Goal: Task Accomplishment & Management: Complete application form

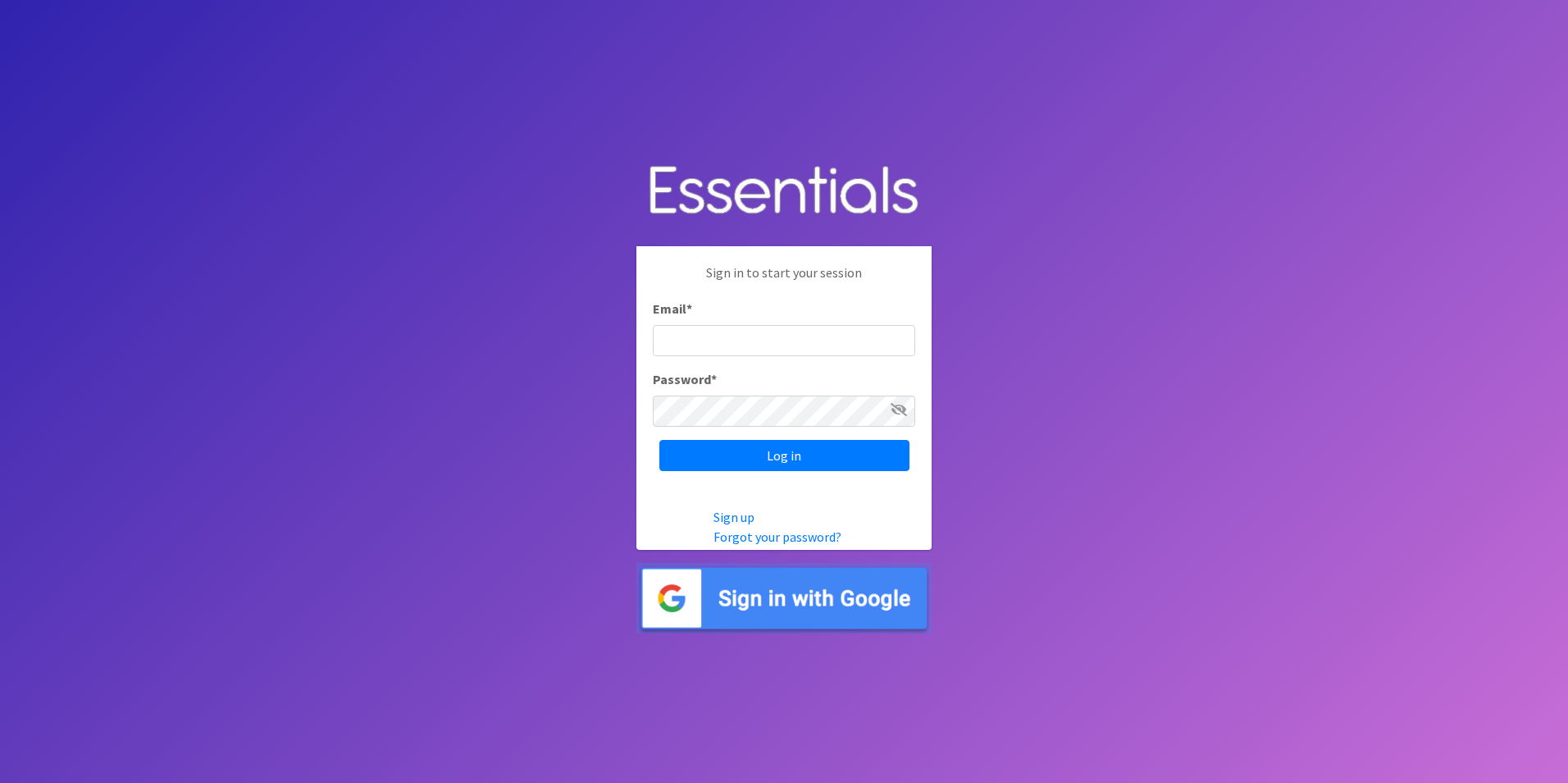
click at [757, 331] on input "Email *" at bounding box center [784, 340] width 262 height 31
type input "[EMAIL_ADDRESS][DOMAIN_NAME]"
click at [777, 339] on input "Email *" at bounding box center [784, 340] width 262 height 31
type input "Outreach@hscmd.org"
click at [900, 409] on icon at bounding box center [898, 409] width 16 height 13
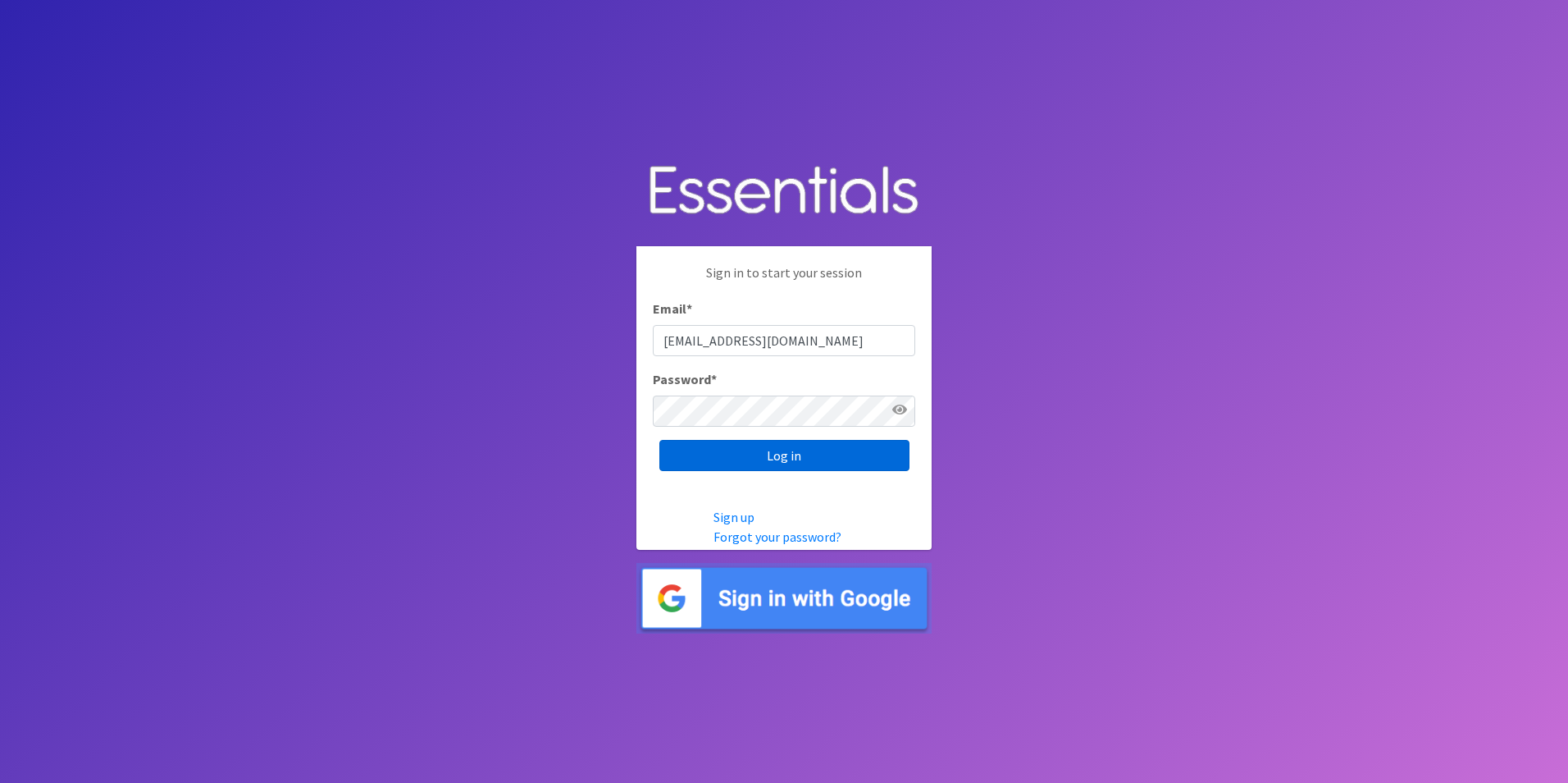
click at [830, 454] on input "Log in" at bounding box center [784, 455] width 250 height 31
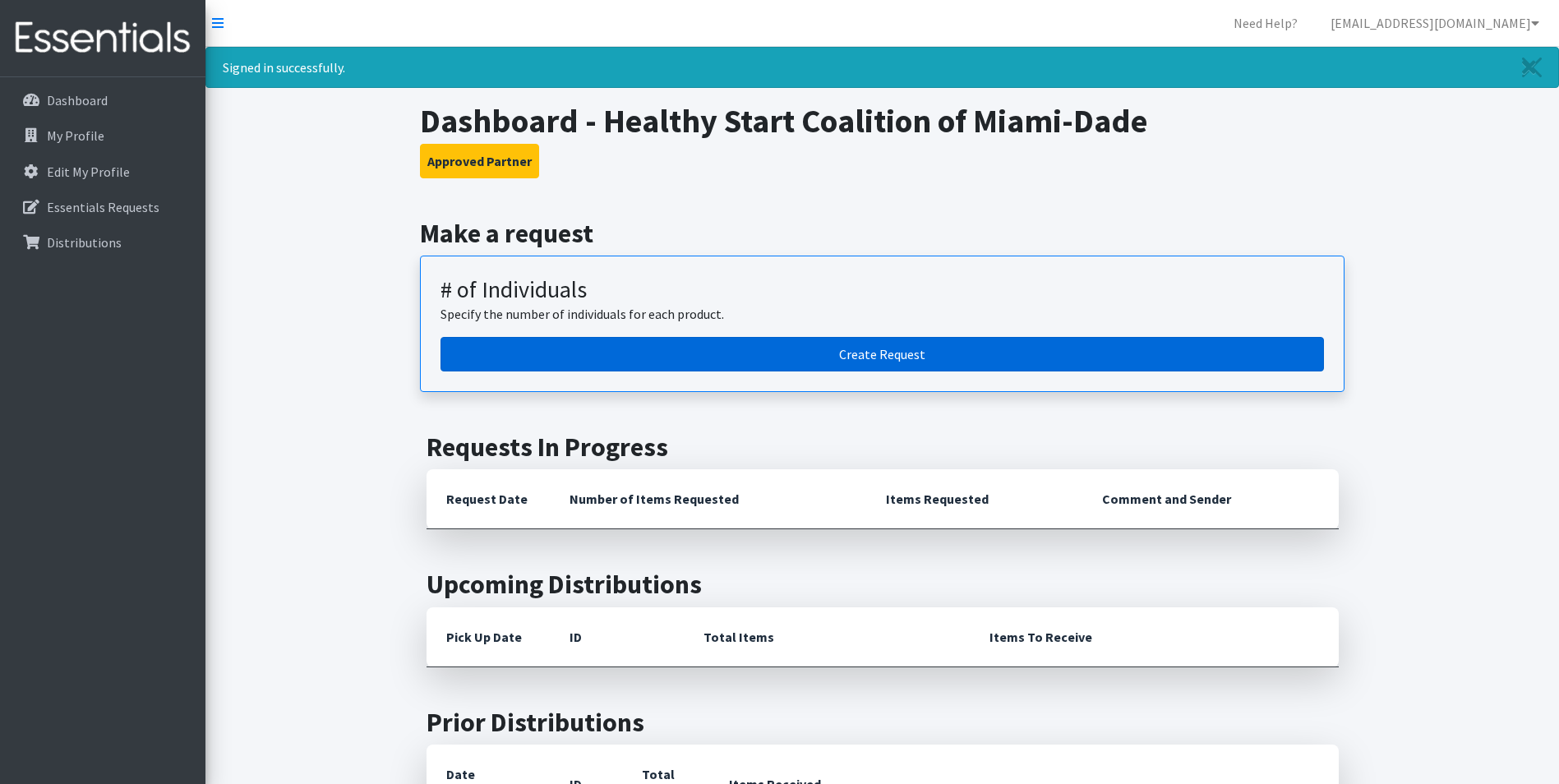
click at [881, 352] on link "Create Request" at bounding box center [882, 354] width 883 height 34
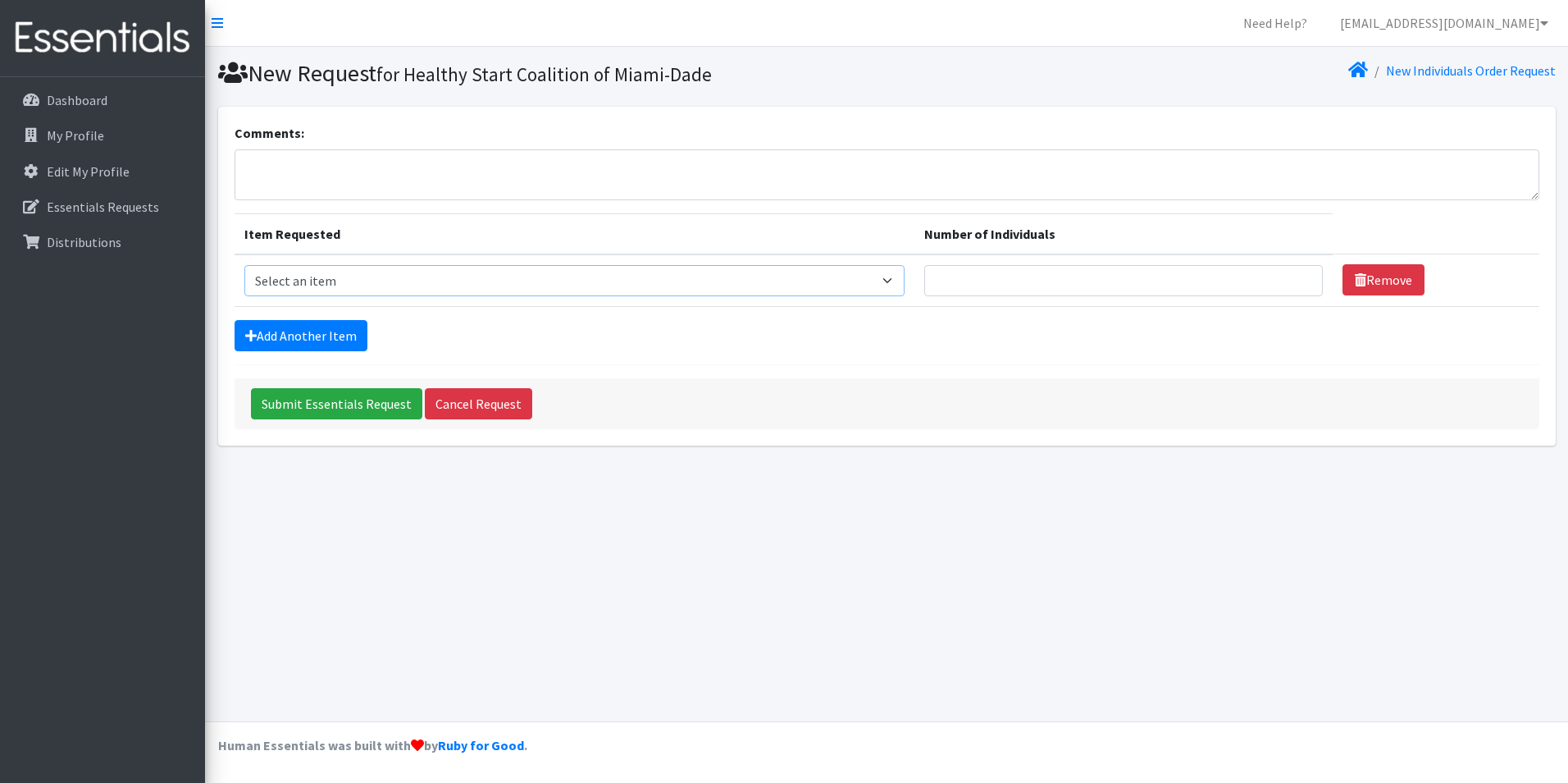
click at [576, 274] on select "Select an item # - Total number of kids being served with this order: Baby wipe…" at bounding box center [574, 280] width 661 height 31
click at [465, 284] on select "Select an item # - Total number of kids being served with this order: Baby wipe…" at bounding box center [574, 280] width 661 height 31
click at [244, 265] on select "Select an item # - Total number of kids being served with this order: Baby wipe…" at bounding box center [574, 280] width 661 height 31
click at [362, 280] on select "Select an item # - Total number of kids being served with this order: Baby wipe…" at bounding box center [574, 280] width 661 height 31
click at [244, 265] on select "Select an item # - Total number of kids being served with this order: Baby wipe…" at bounding box center [574, 280] width 661 height 31
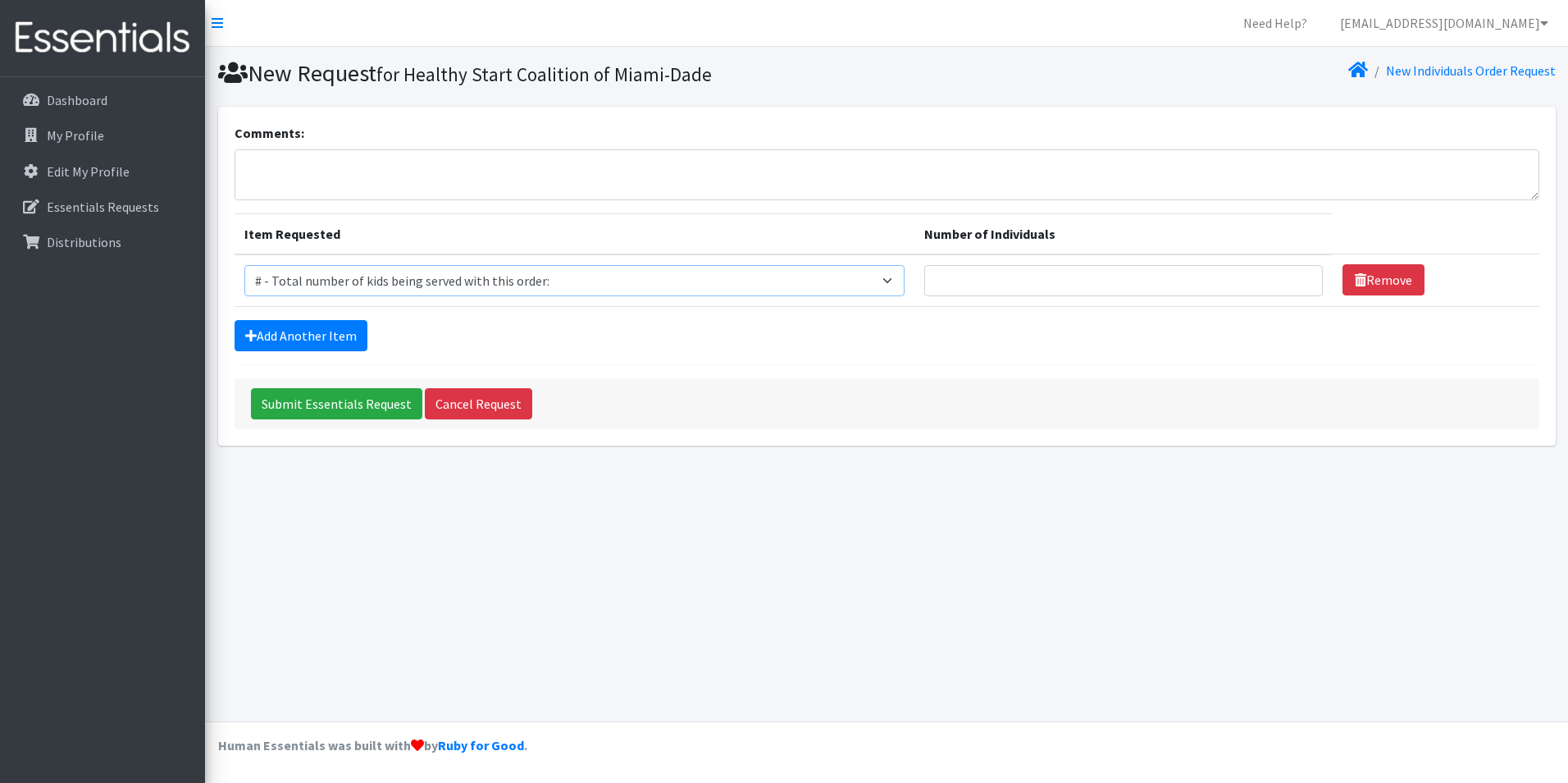
click at [900, 277] on select "Select an item # - Total number of kids being served with this order: Baby wipe…" at bounding box center [574, 280] width 661 height 31
click at [558, 283] on select "Select an item # - Total number of kids being served with this order: Baby wipe…" at bounding box center [574, 280] width 661 height 31
select select "2649"
click at [244, 265] on select "Select an item # - Total number of kids being served with this order: Baby wipe…" at bounding box center [574, 280] width 661 height 31
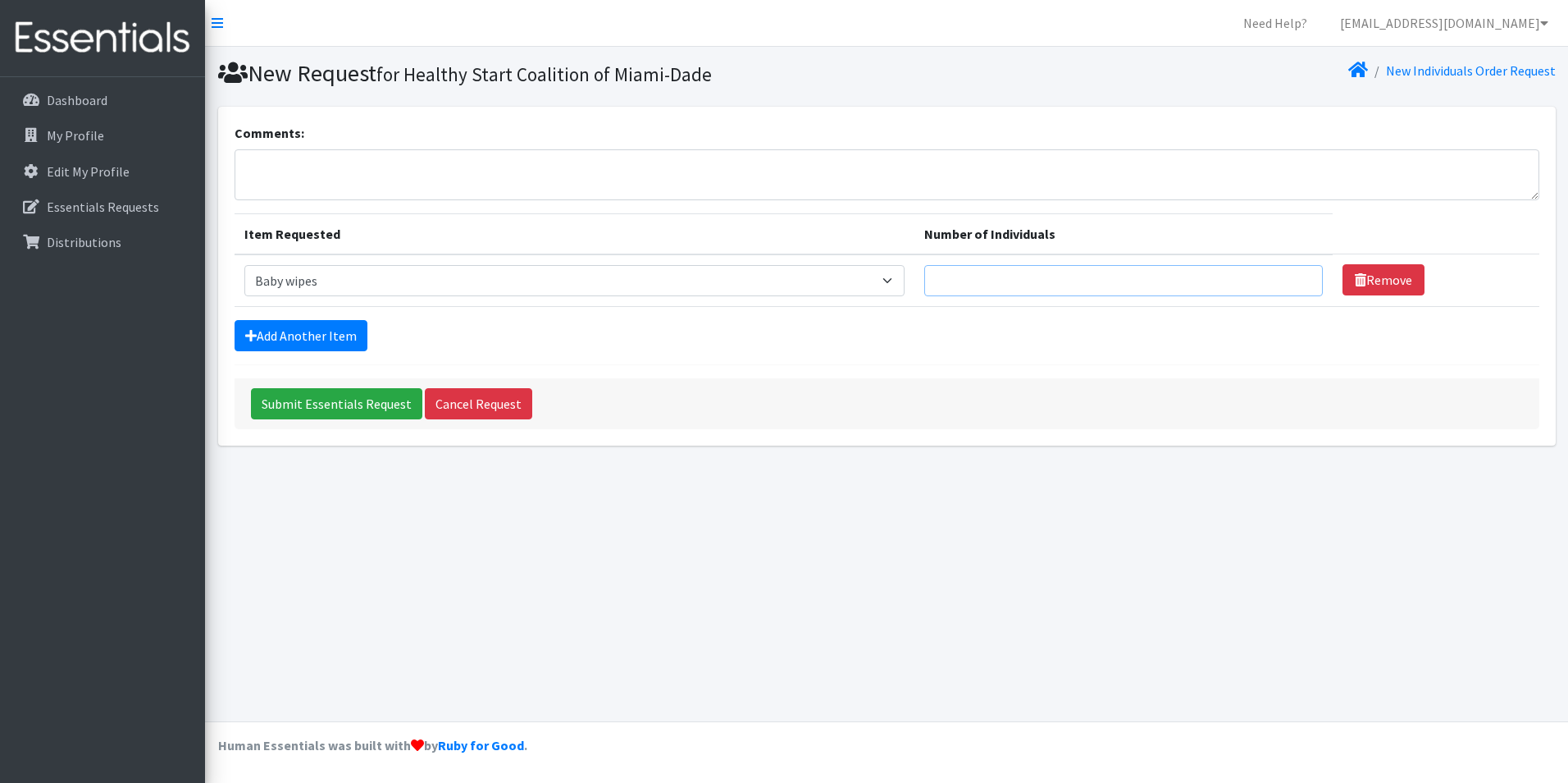
click at [989, 280] on input "Number of Individuals" at bounding box center [1123, 280] width 398 height 31
type input "199"
click at [268, 329] on link "Add Another Item" at bounding box center [301, 335] width 133 height 31
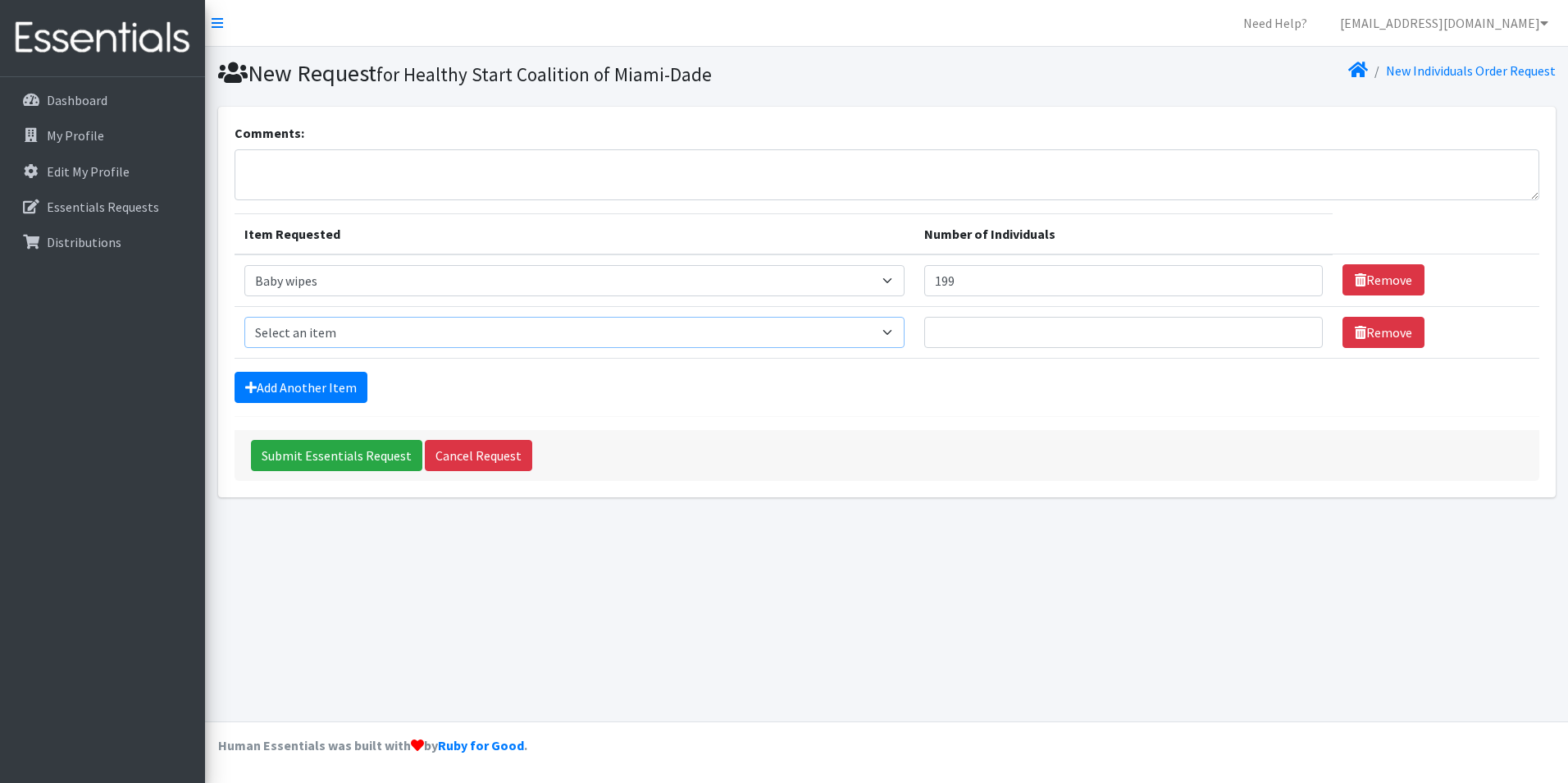
click at [268, 329] on select "Select an item # - Total number of kids being served with this order: Baby wipe…" at bounding box center [574, 332] width 661 height 31
select select "2648"
click at [244, 317] on select "Select an item # - Total number of kids being served with this order: Baby wipe…" at bounding box center [574, 332] width 661 height 31
click at [1110, 334] on input "Number of Individuals" at bounding box center [1123, 332] width 398 height 31
type input "48"
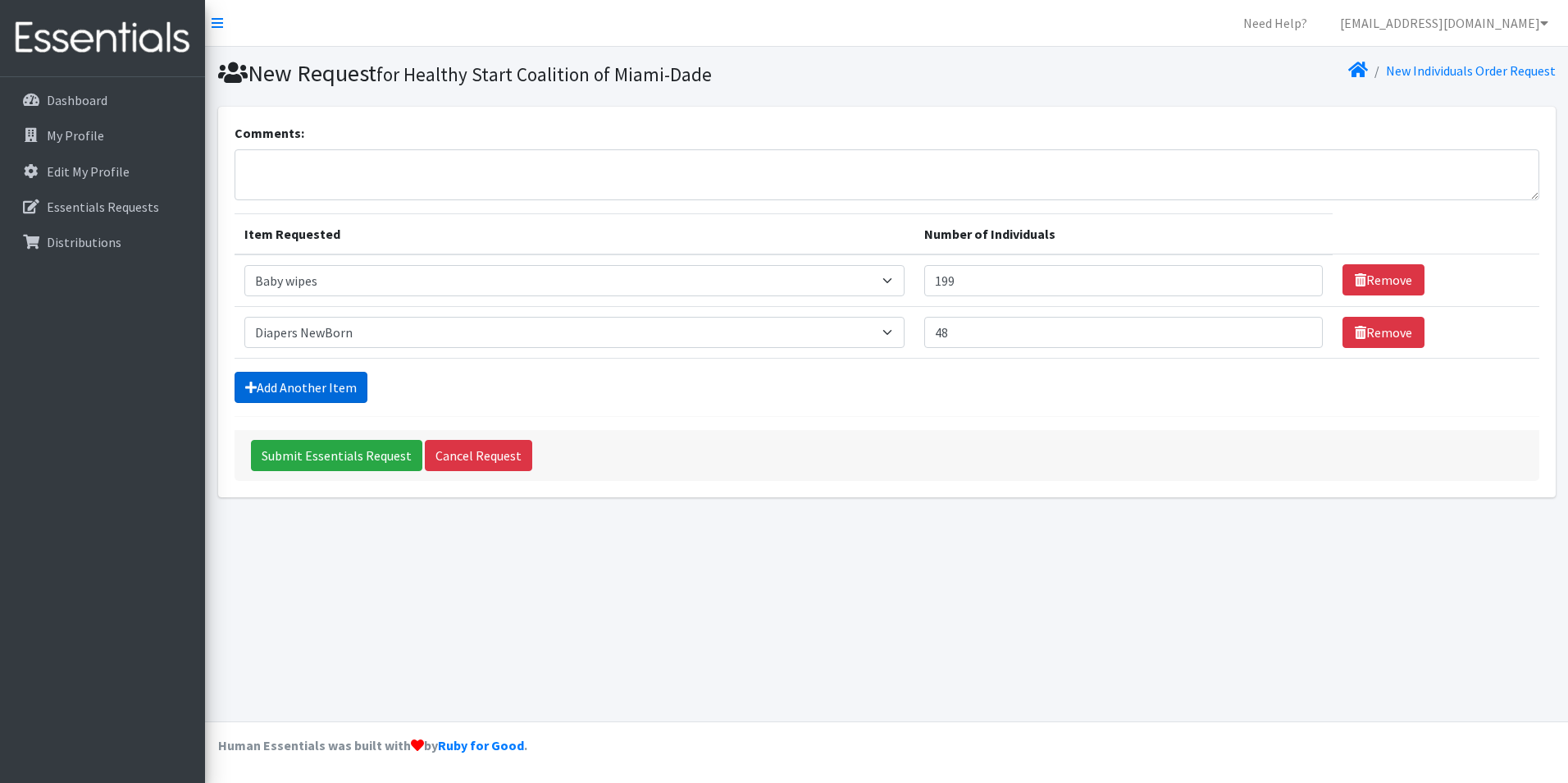
click at [332, 391] on link "Add Another Item" at bounding box center [301, 387] width 133 height 31
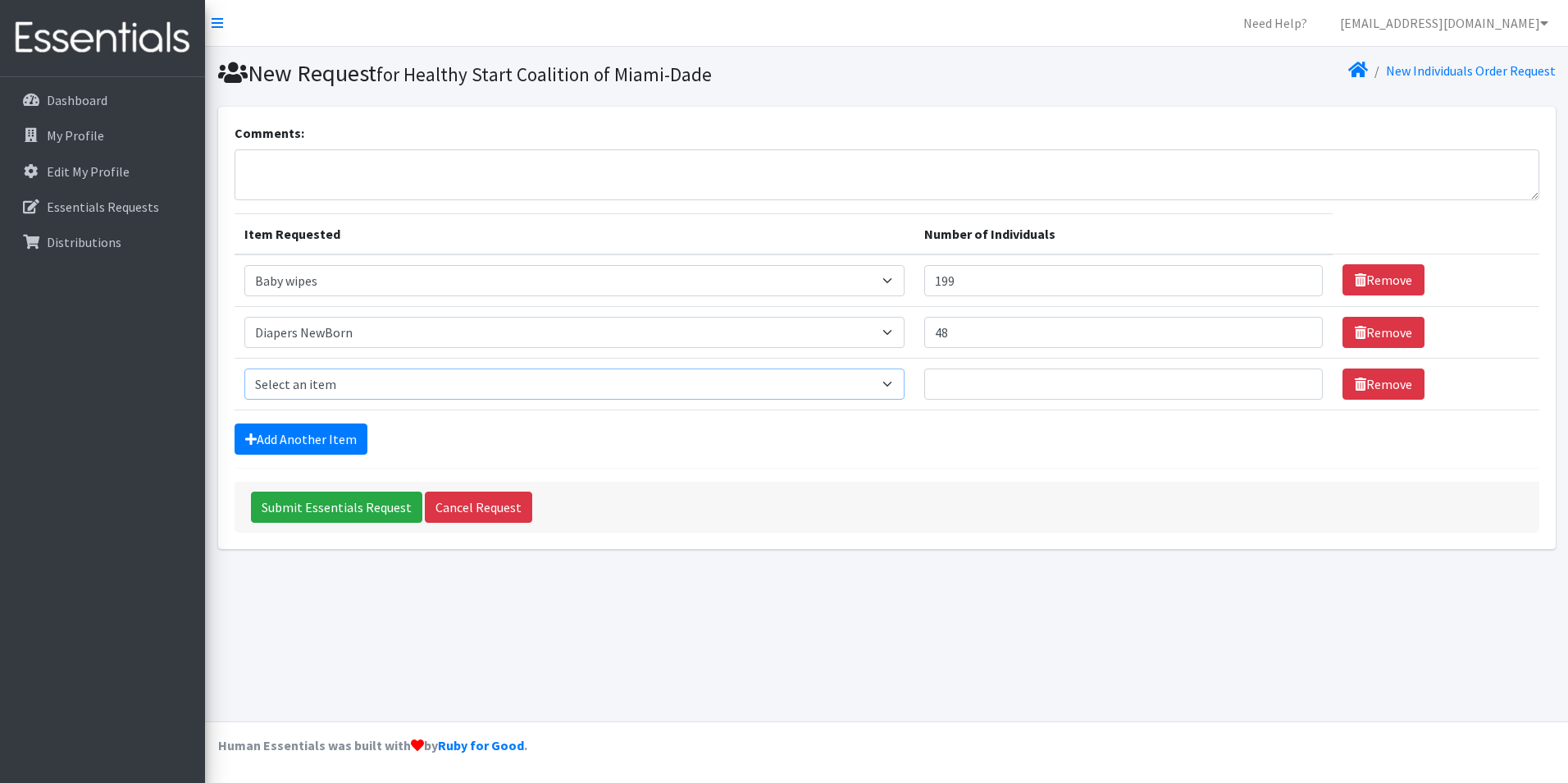
click at [904, 376] on select "Select an item # - Total number of kids being served with this order: Baby wipe…" at bounding box center [574, 384] width 661 height 31
select select "2665"
click at [244, 369] on select "Select an item # - Total number of kids being served with this order: Baby wipe…" at bounding box center [574, 384] width 661 height 31
click at [991, 377] on input "Number of Individuals" at bounding box center [1123, 384] width 398 height 31
type input "60"
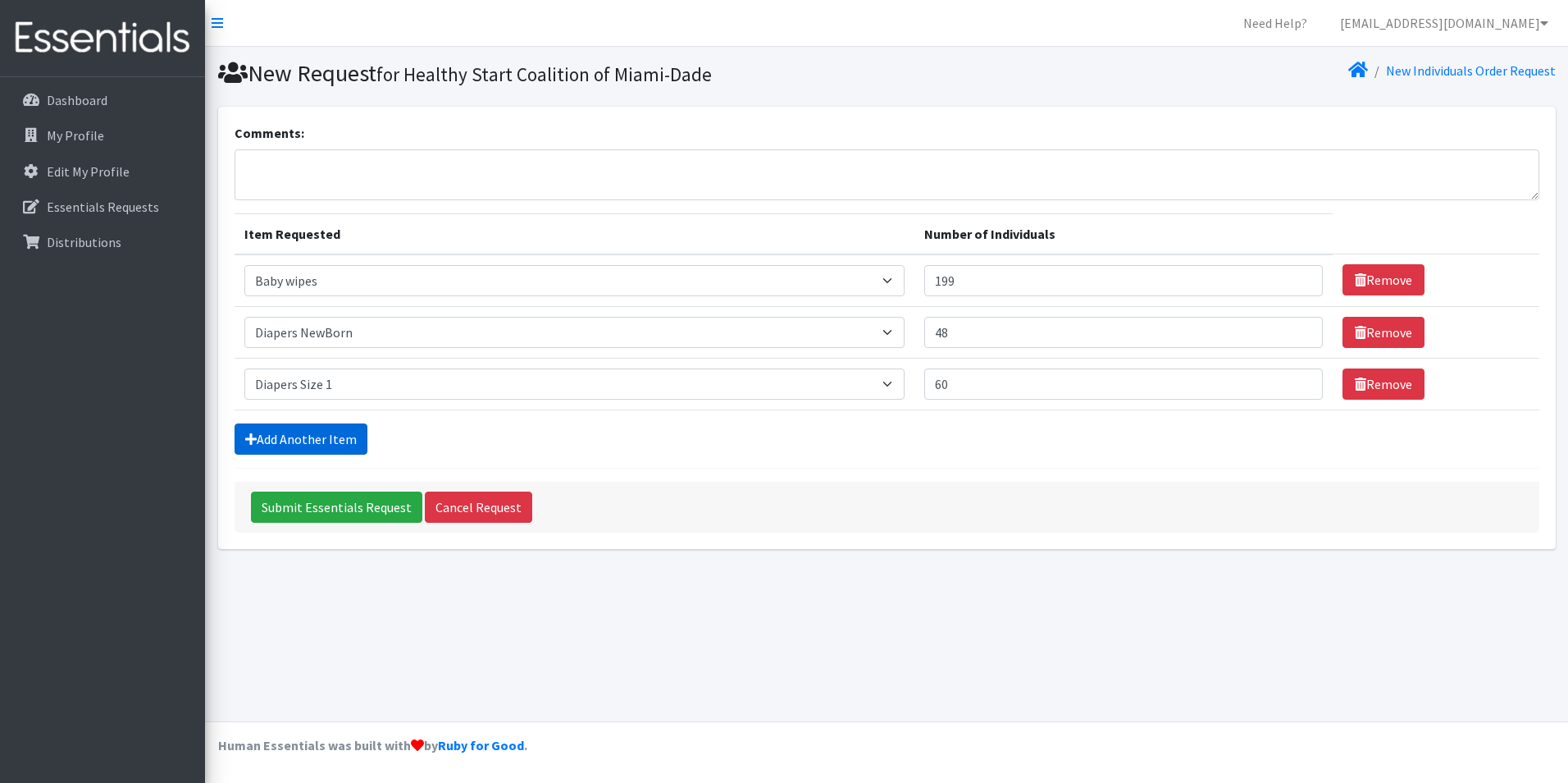
click at [294, 439] on link "Add Another Item" at bounding box center [301, 438] width 133 height 31
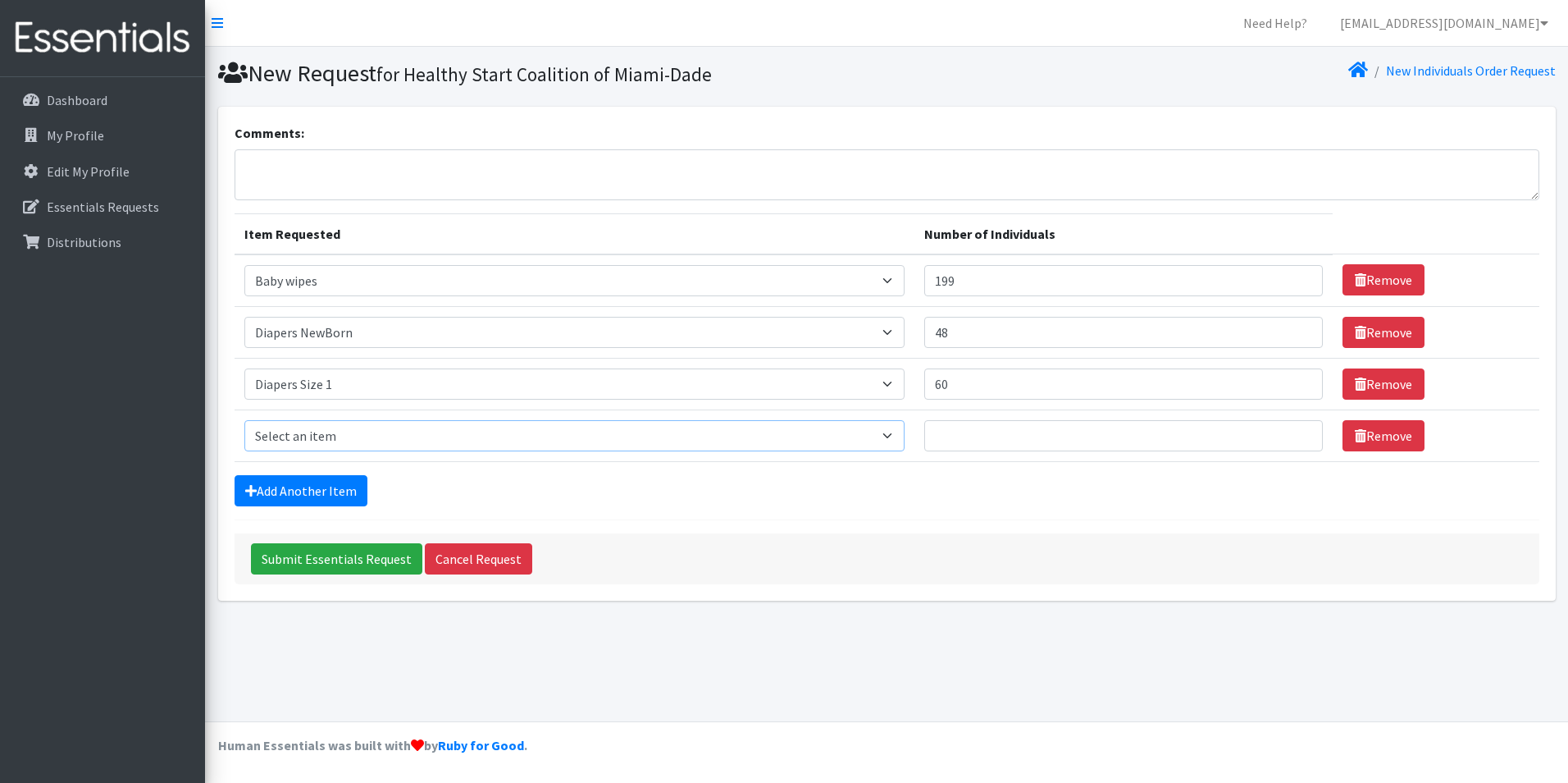
click at [901, 437] on select "Select an item # - Total number of kids being served with this order: Baby wipe…" at bounding box center [574, 436] width 661 height 31
select select "2668"
click at [244, 420] on select "Select an item # - Total number of kids being served with this order: Baby wipe…" at bounding box center [574, 436] width 661 height 31
click at [1126, 428] on input "Number of Individuals" at bounding box center [1123, 436] width 398 height 31
type input "42"
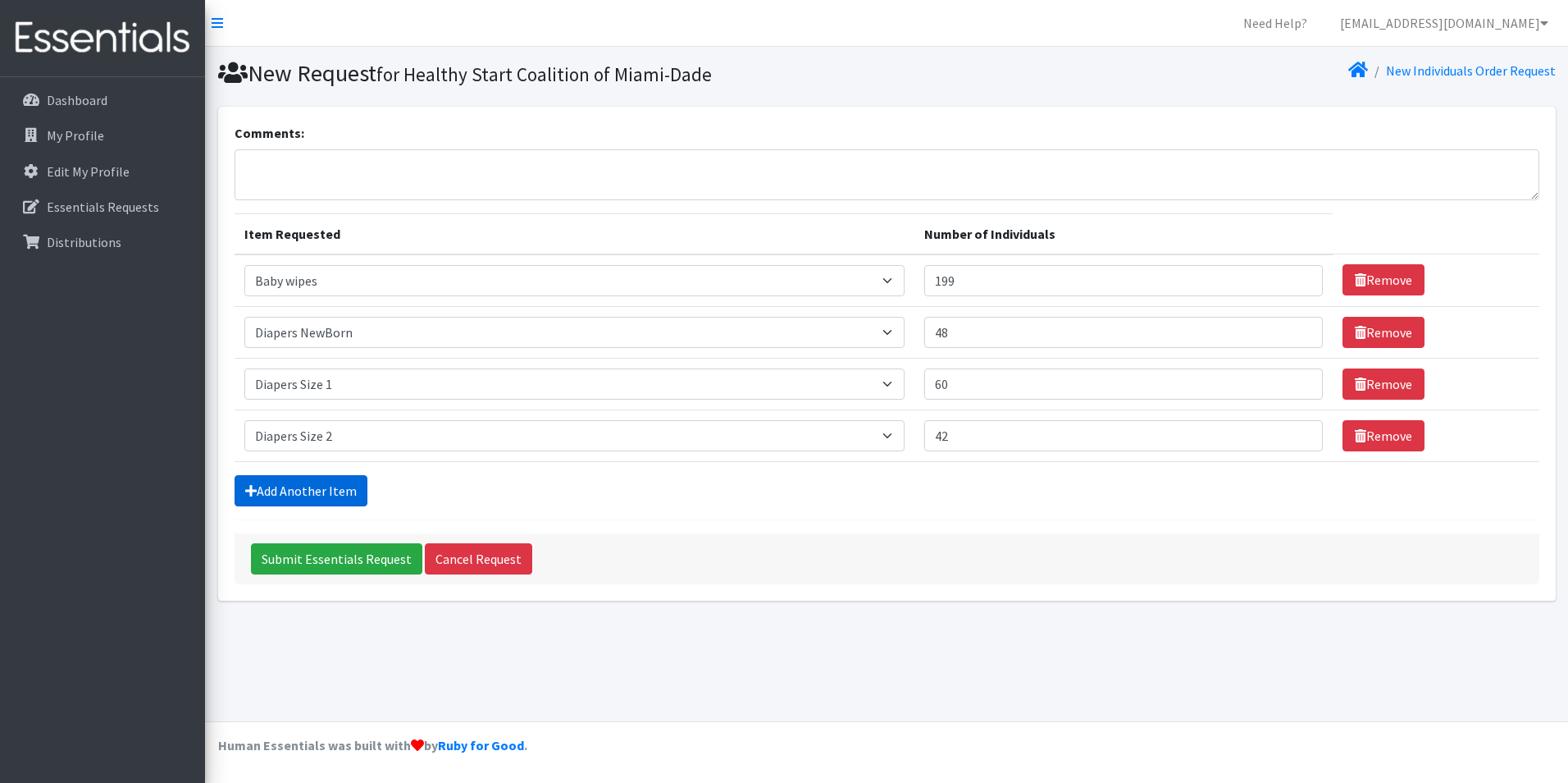
click at [339, 477] on link "Add Another Item" at bounding box center [301, 490] width 133 height 31
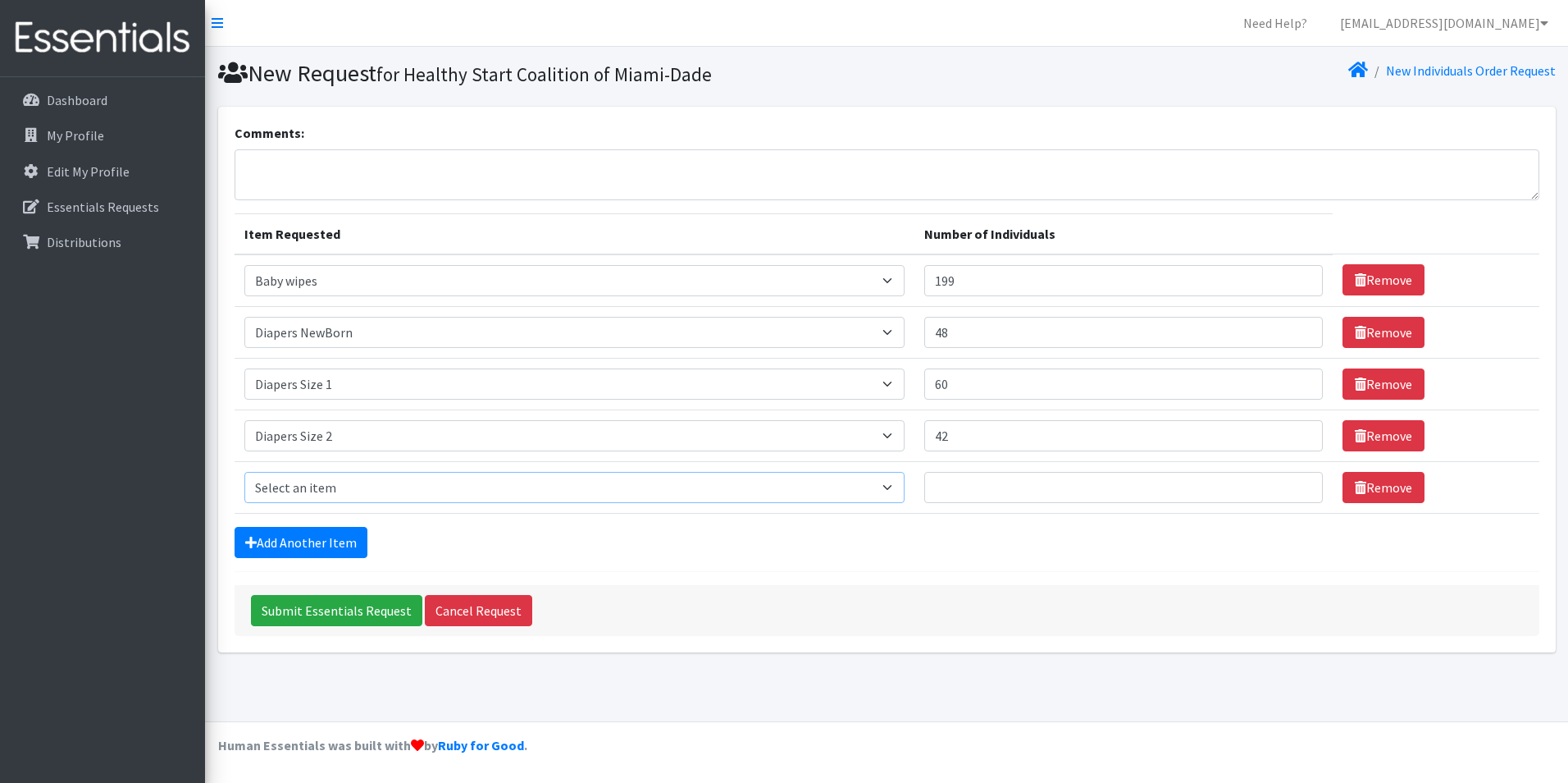
click at [905, 489] on select "Select an item # - Total number of kids being served with this order: Baby wipe…" at bounding box center [574, 487] width 661 height 31
select select "2655"
click at [244, 472] on select "Select an item # - Total number of kids being served with this order: Baby wipe…" at bounding box center [574, 487] width 661 height 31
click at [1149, 489] on input "Number of Individuals" at bounding box center [1123, 487] width 398 height 31
type input "30"
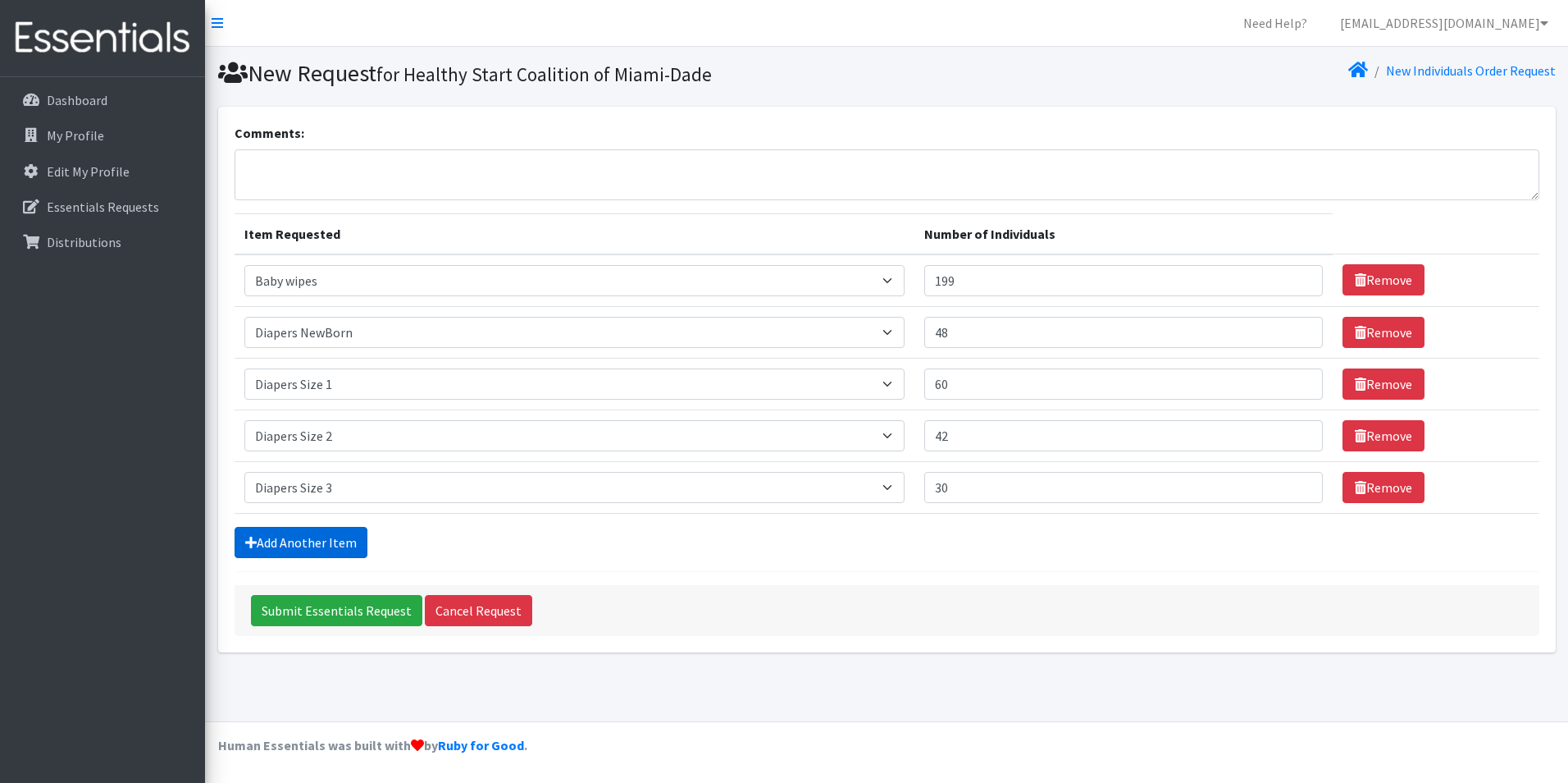
click at [330, 540] on link "Add Another Item" at bounding box center [301, 542] width 133 height 31
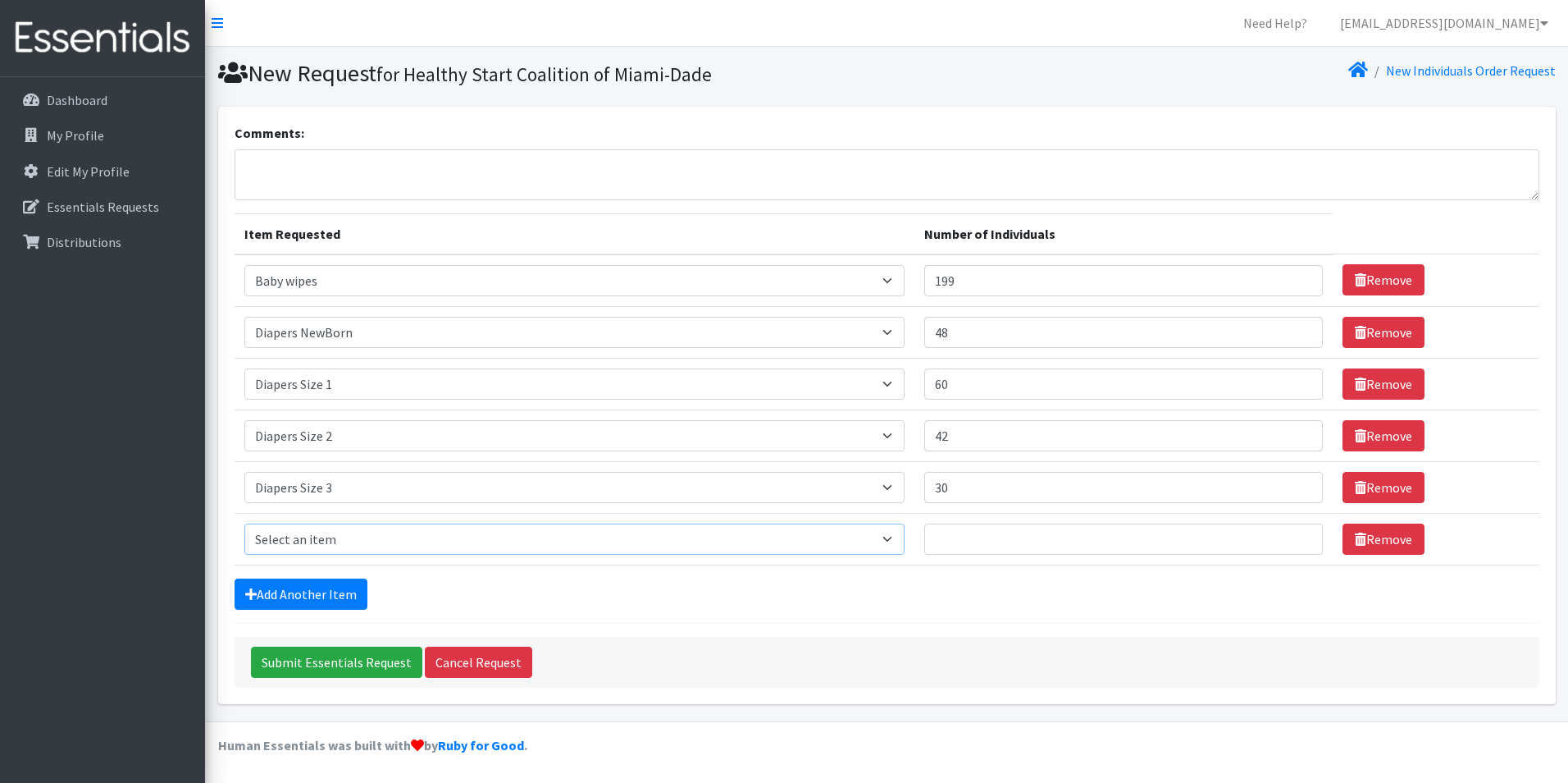
click at [901, 536] on select "Select an item # - Total number of kids being served with this order: Baby wipe…" at bounding box center [574, 539] width 661 height 31
select select "2661"
click at [244, 523] on select "Select an item # - Total number of kids being served with this order: Baby wipe…" at bounding box center [574, 539] width 661 height 31
click at [1049, 534] on input "Number of Individuals" at bounding box center [1123, 539] width 398 height 31
type input "6"
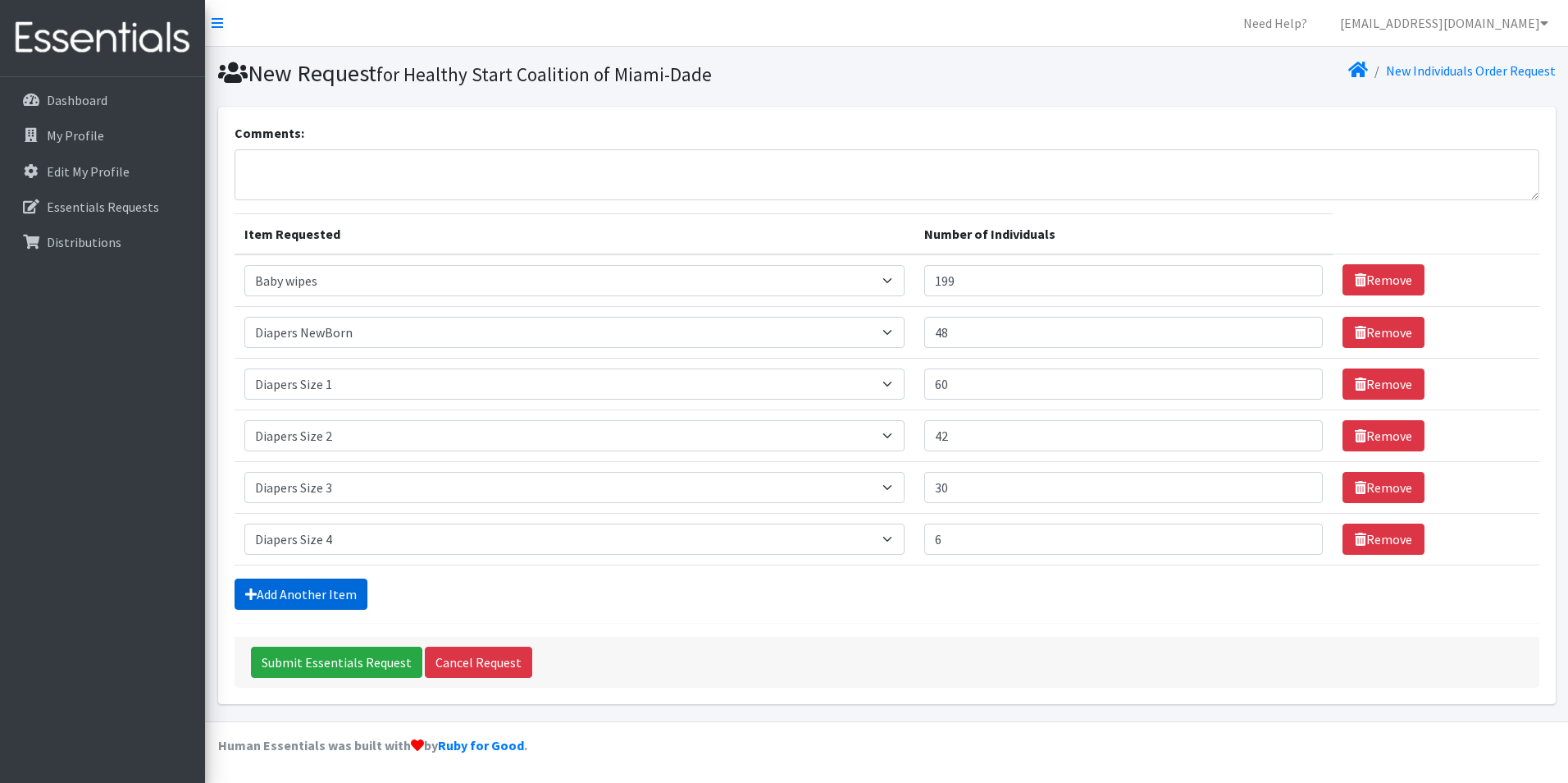
click at [322, 592] on link "Add Another Item" at bounding box center [301, 594] width 133 height 31
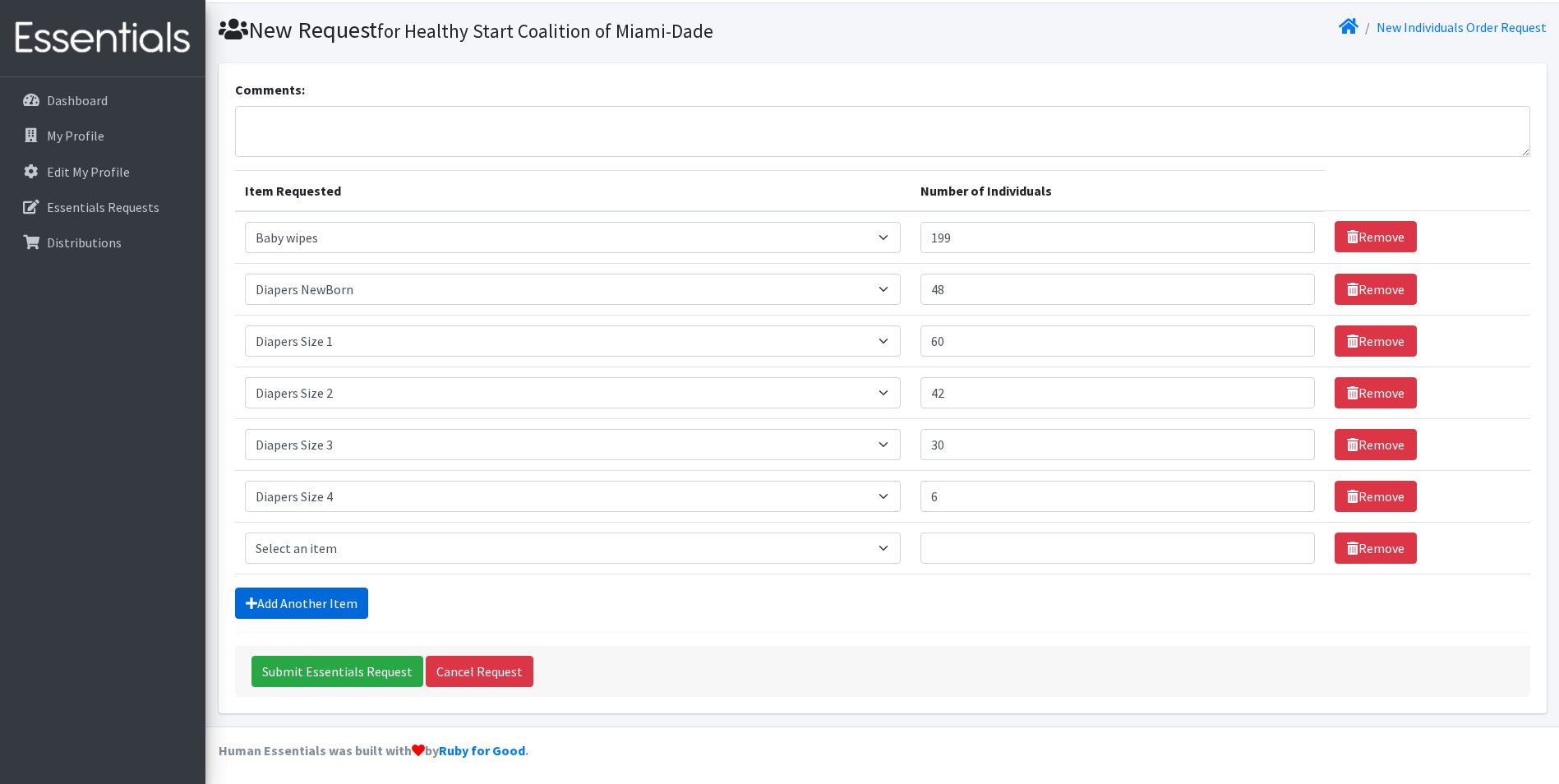
scroll to position [48, 0]
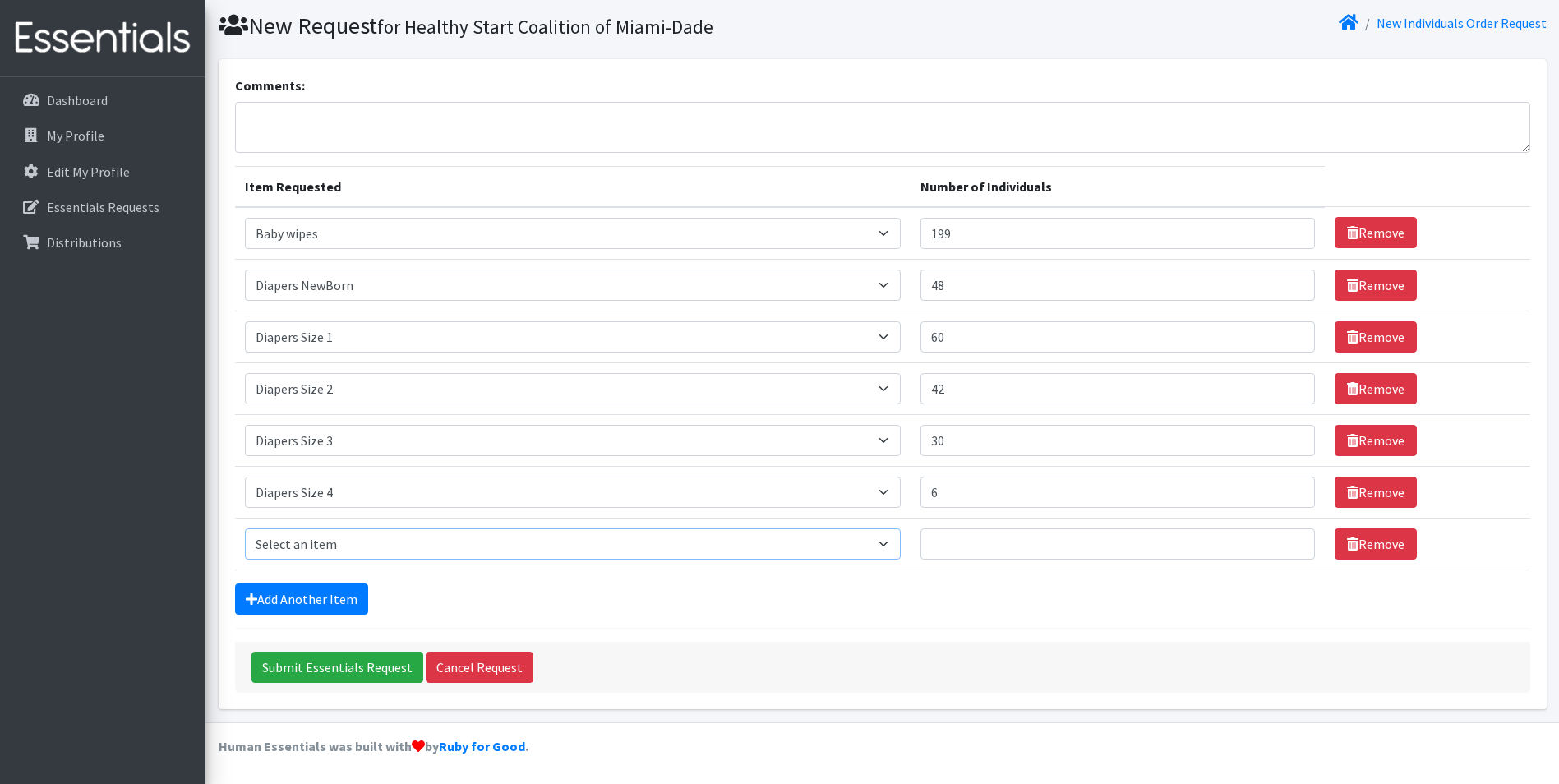
click at [897, 544] on select "Select an item # - Total number of kids being served with this order: Baby wipe…" at bounding box center [572, 544] width 655 height 32
select select "2652"
click at [245, 528] on select "Select an item # - Total number of kids being served with this order: Baby wipe…" at bounding box center [572, 544] width 655 height 32
click at [1032, 542] on input "Number of Individuals" at bounding box center [1118, 544] width 396 height 32
type input "7"
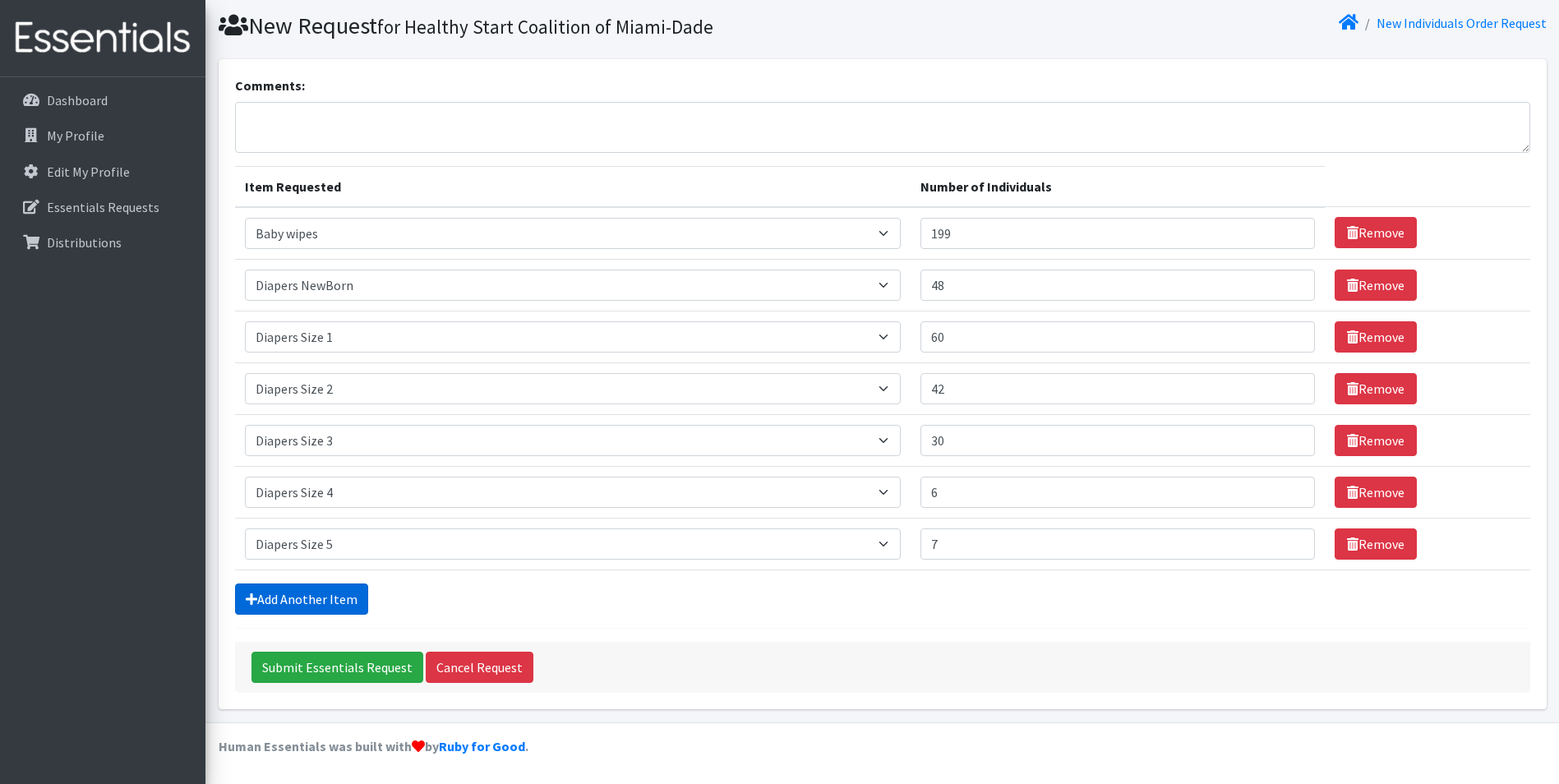
click at [323, 591] on link "Add Another Item" at bounding box center [302, 598] width 133 height 32
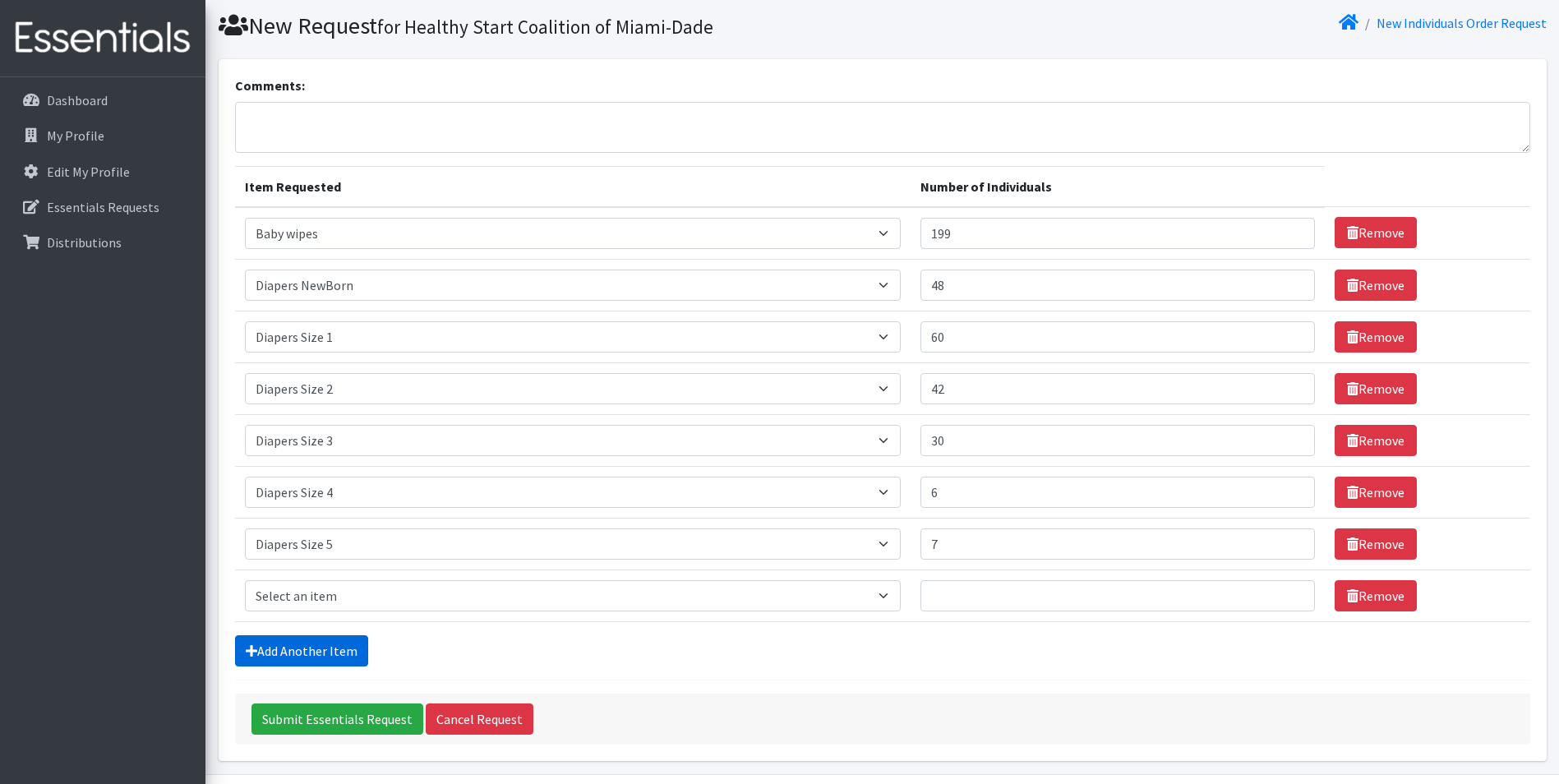
scroll to position [100, 0]
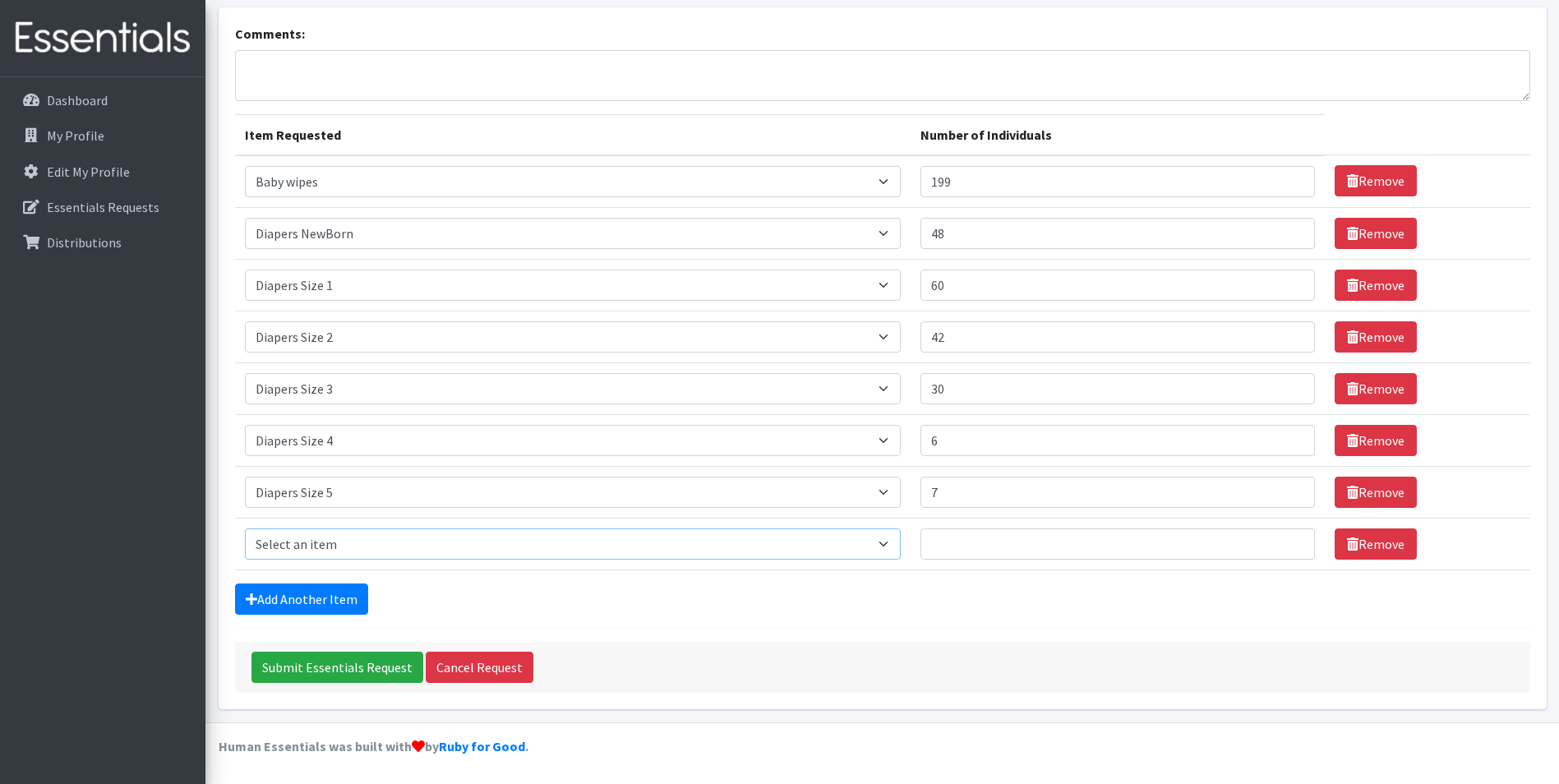
click at [348, 538] on select "Select an item # - Total number of kids being served with this order: Baby wipe…" at bounding box center [572, 544] width 655 height 32
select select "2674"
click at [245, 528] on select "Select an item # - Total number of kids being served with this order: Baby wipe…" at bounding box center [572, 544] width 655 height 32
click at [1013, 547] on input "Number of Individuals" at bounding box center [1118, 544] width 396 height 32
type input "2"
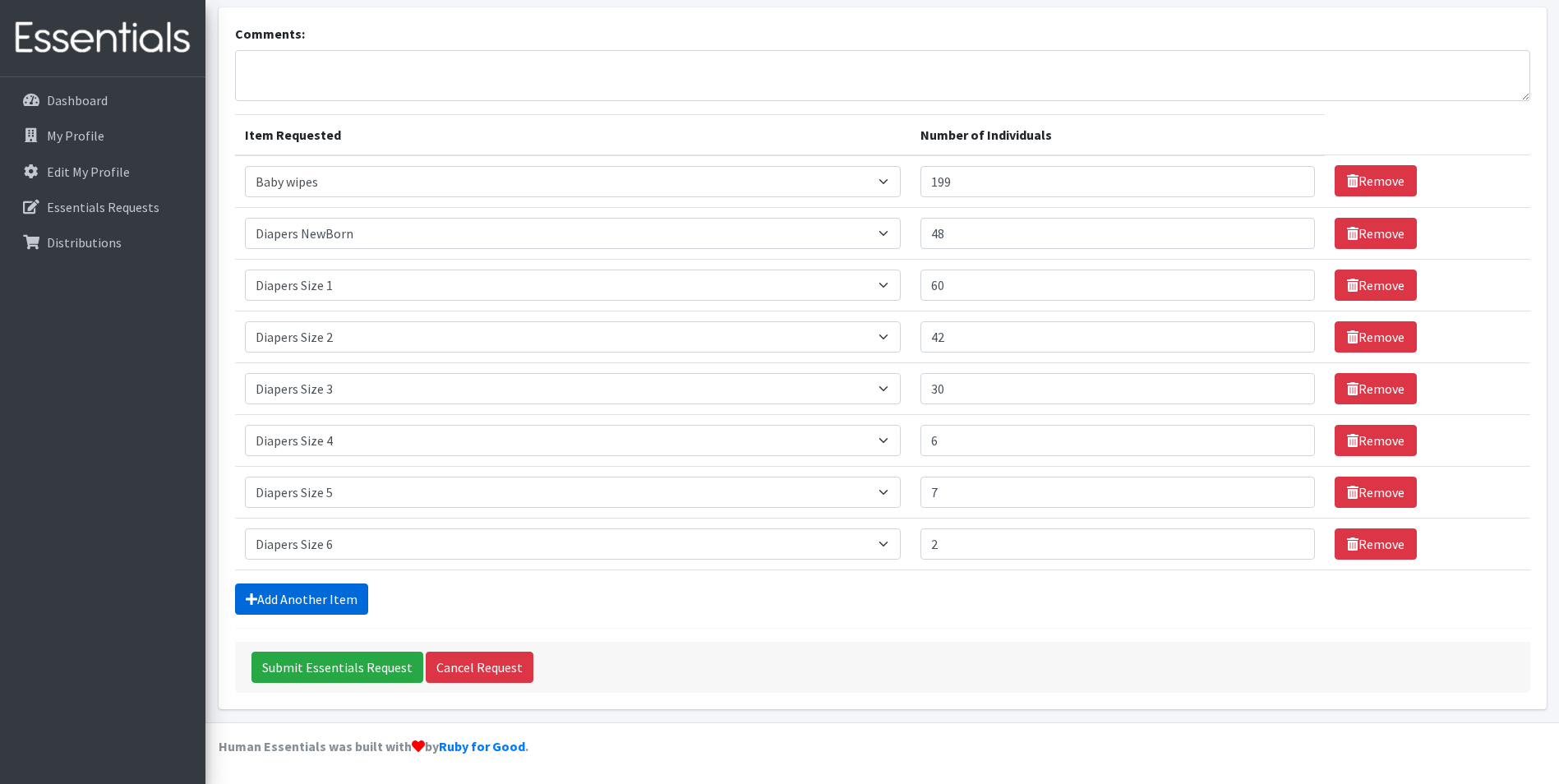
click at [309, 602] on link "Add Another Item" at bounding box center [302, 598] width 133 height 32
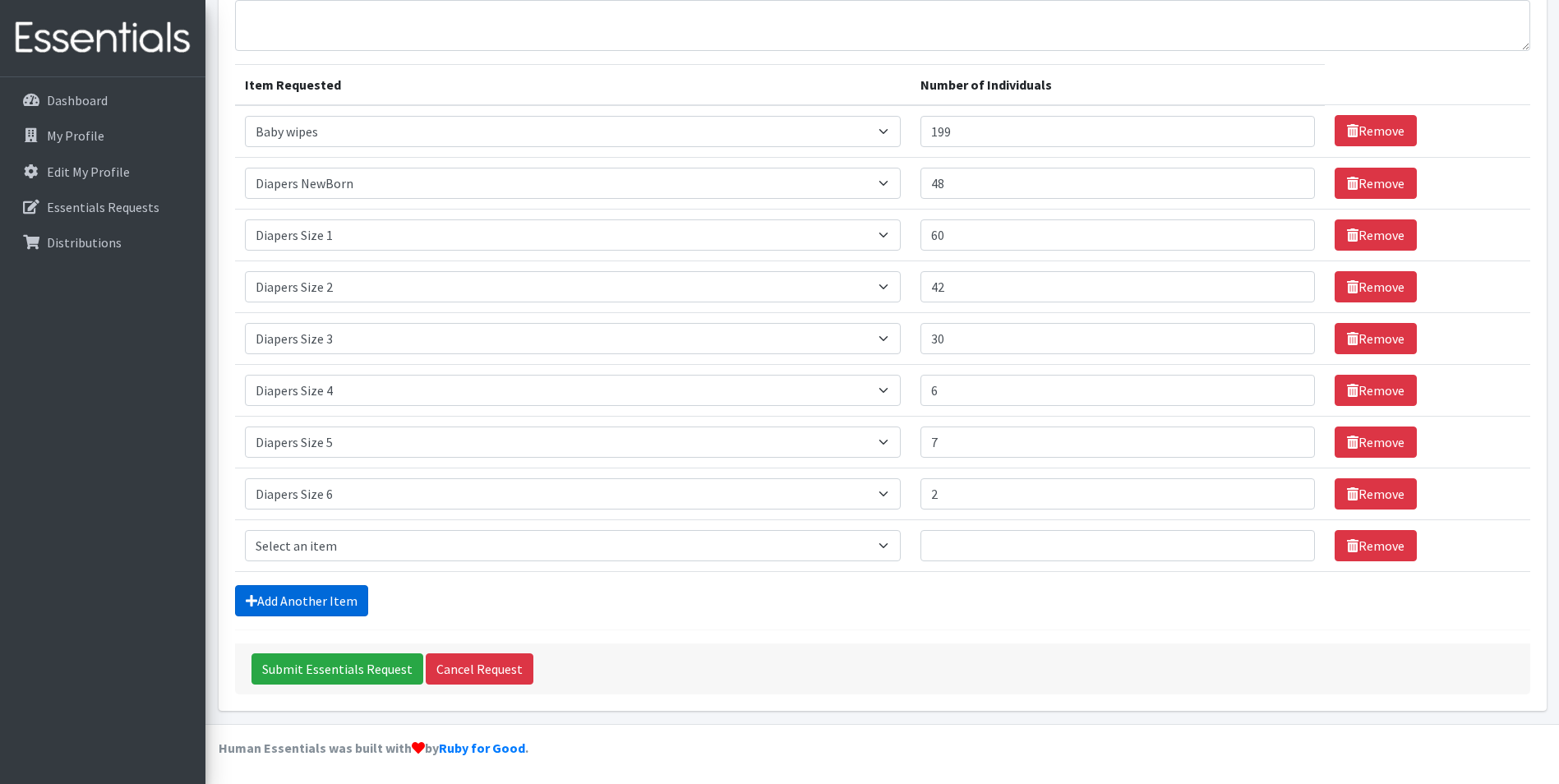
scroll to position [151, 0]
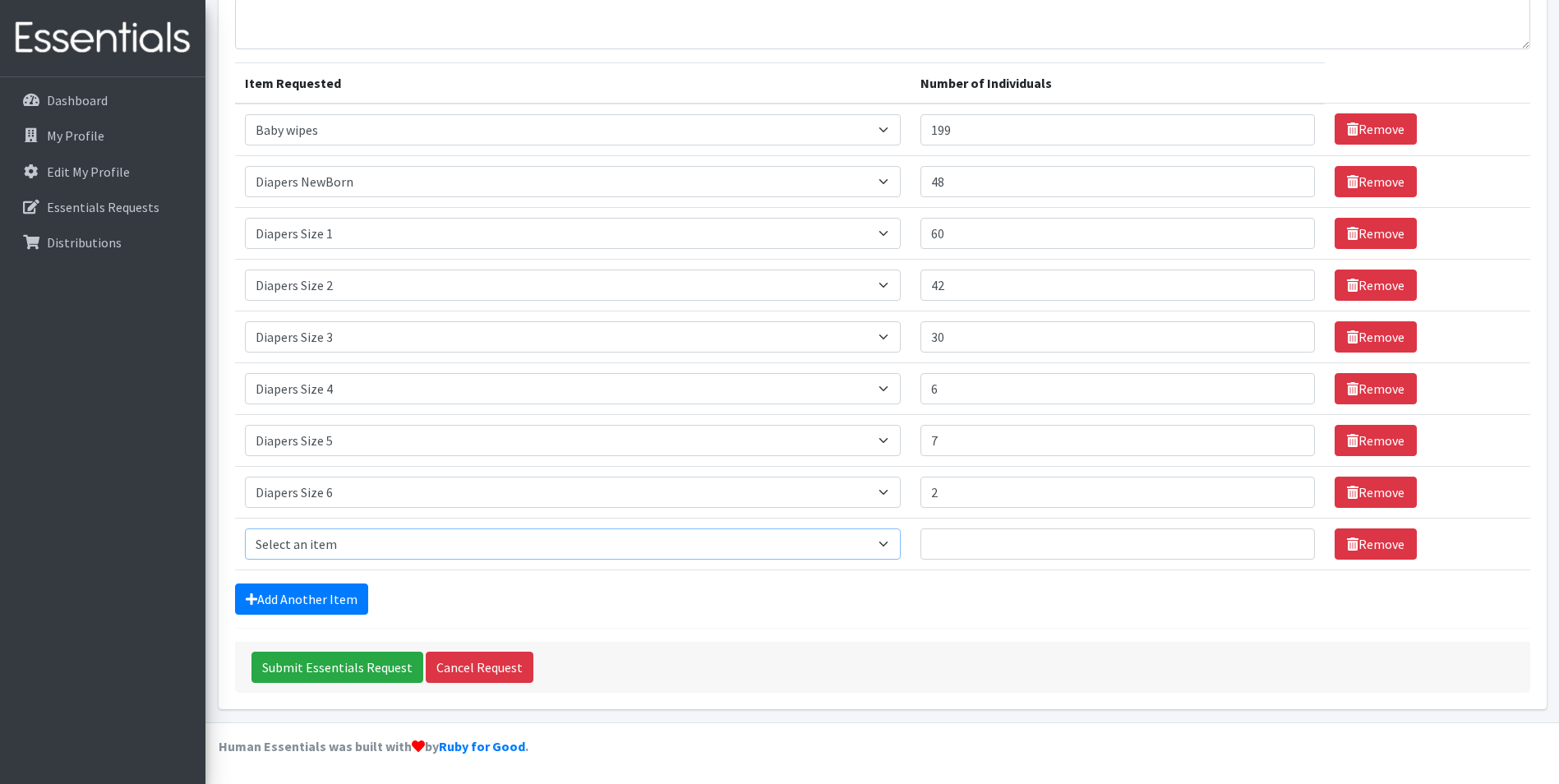
click at [896, 546] on select "Select an item # - Total number of kids being served with this order: Baby wipe…" at bounding box center [572, 544] width 655 height 32
select select "2644"
click at [245, 528] on select "Select an item # - Total number of kids being served with this order: Baby wipe…" at bounding box center [572, 544] width 655 height 32
click at [1049, 535] on input "Number of Individuals" at bounding box center [1118, 544] width 396 height 32
type input "3"
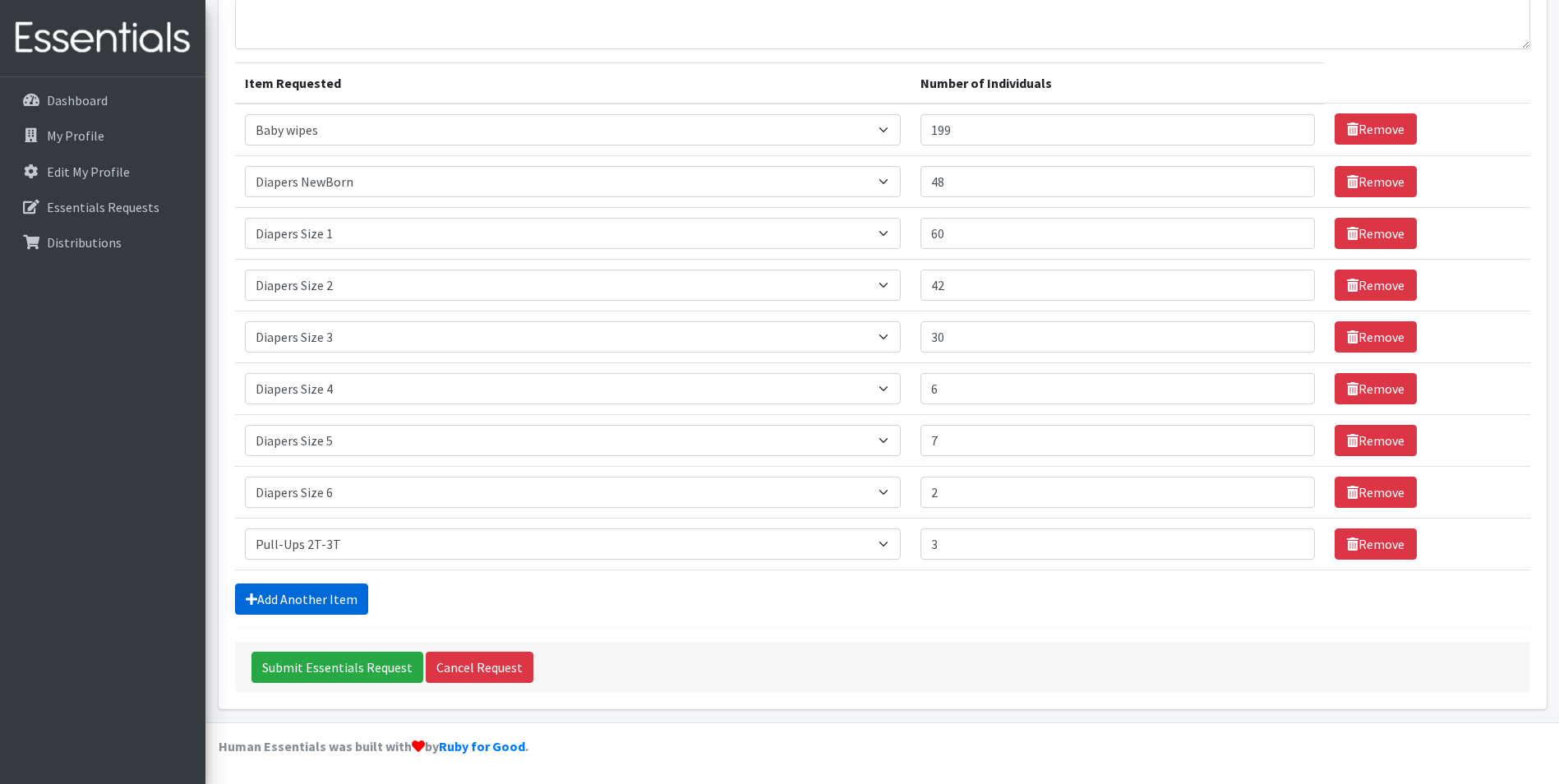
click at [342, 598] on link "Add Another Item" at bounding box center [302, 598] width 133 height 32
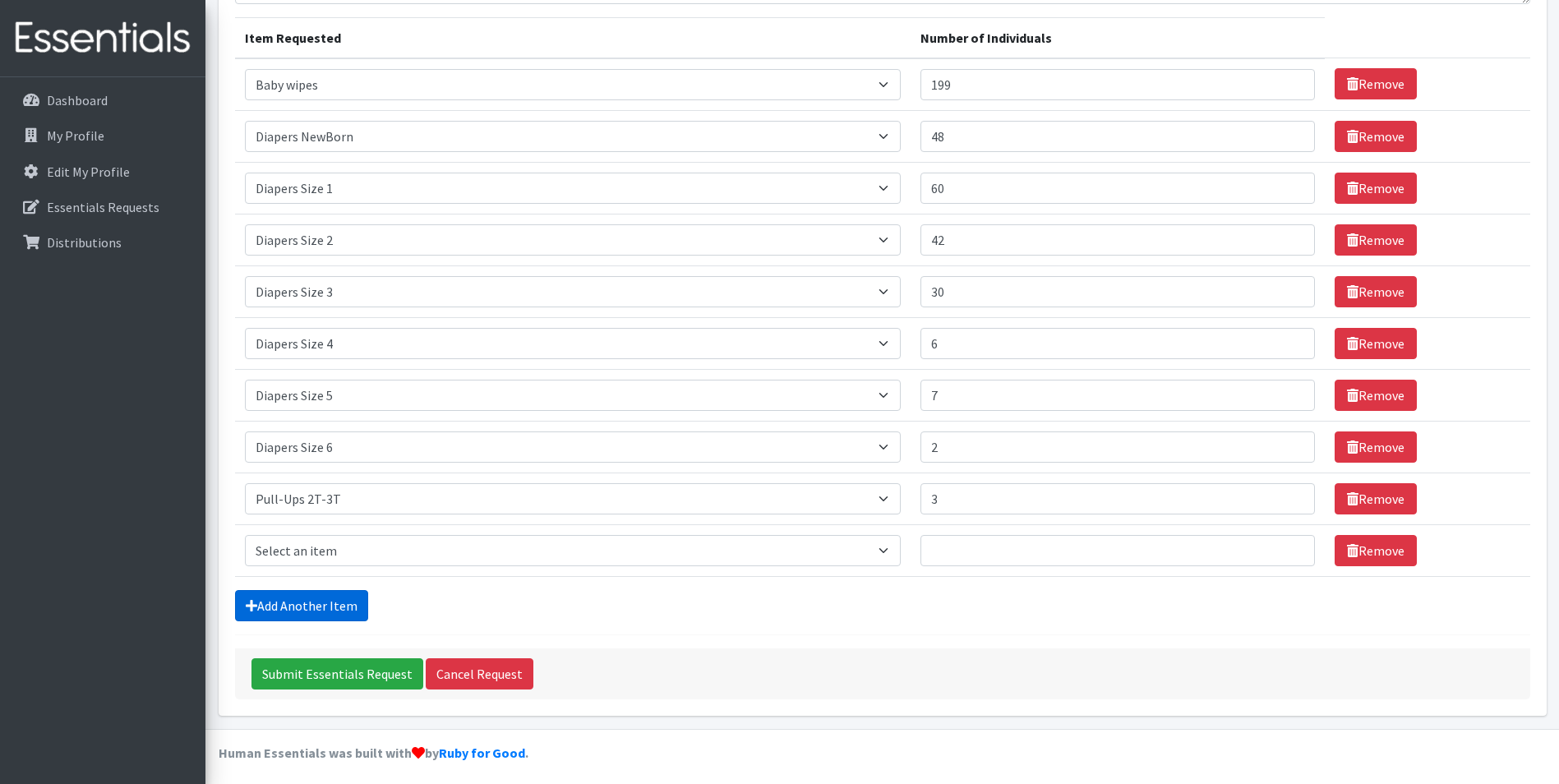
scroll to position [203, 0]
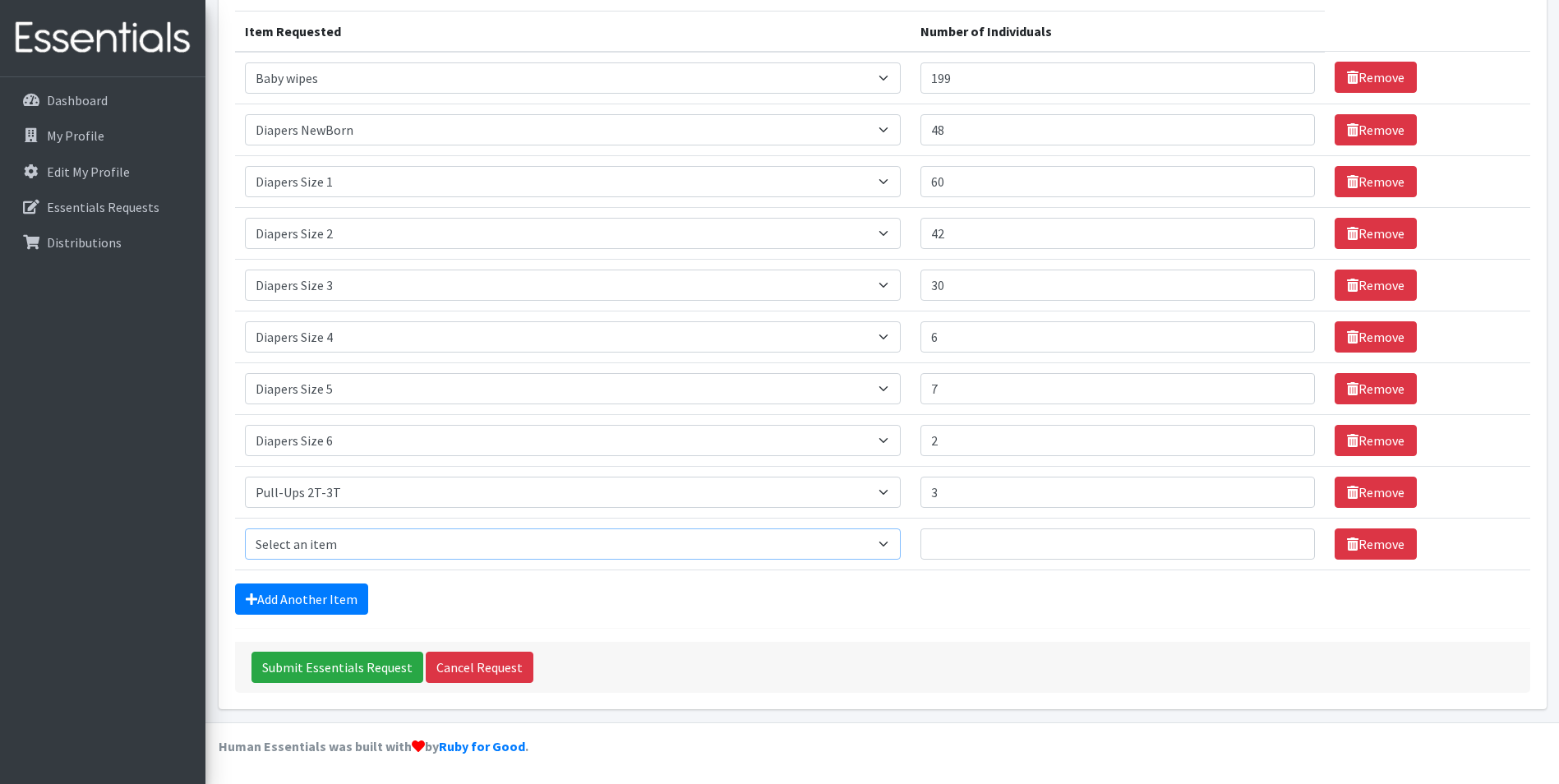
click at [900, 548] on select "Select an item # - Total number of kids being served with this order: Baby wipe…" at bounding box center [572, 544] width 655 height 32
select select "2679"
click at [245, 528] on select "Select an item # - Total number of kids being served with this order: Baby wipe…" at bounding box center [572, 544] width 655 height 32
click at [1009, 535] on input "Number of Individuals" at bounding box center [1118, 544] width 396 height 32
type input "1"
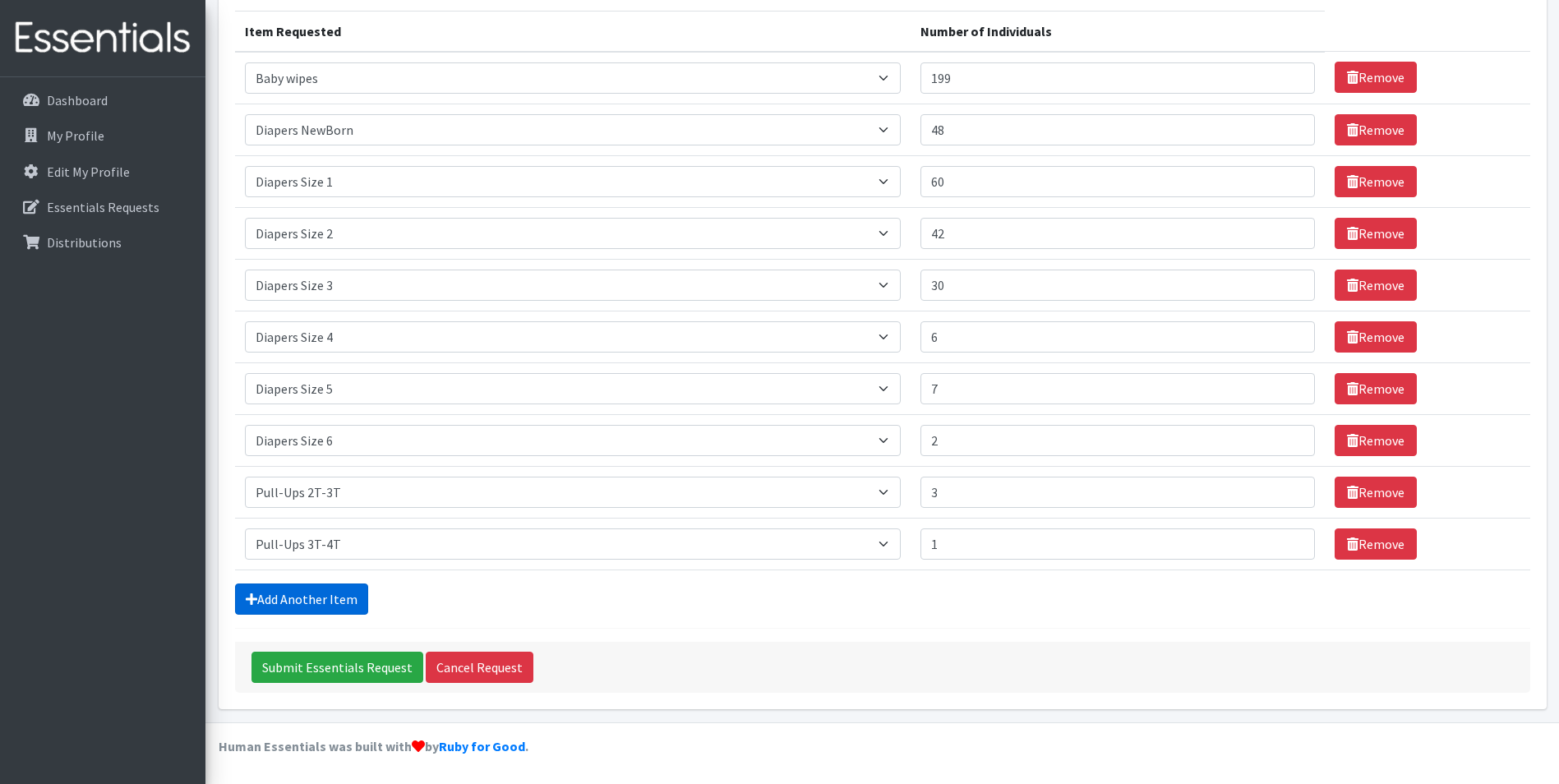
click at [320, 602] on link "Add Another Item" at bounding box center [302, 598] width 133 height 32
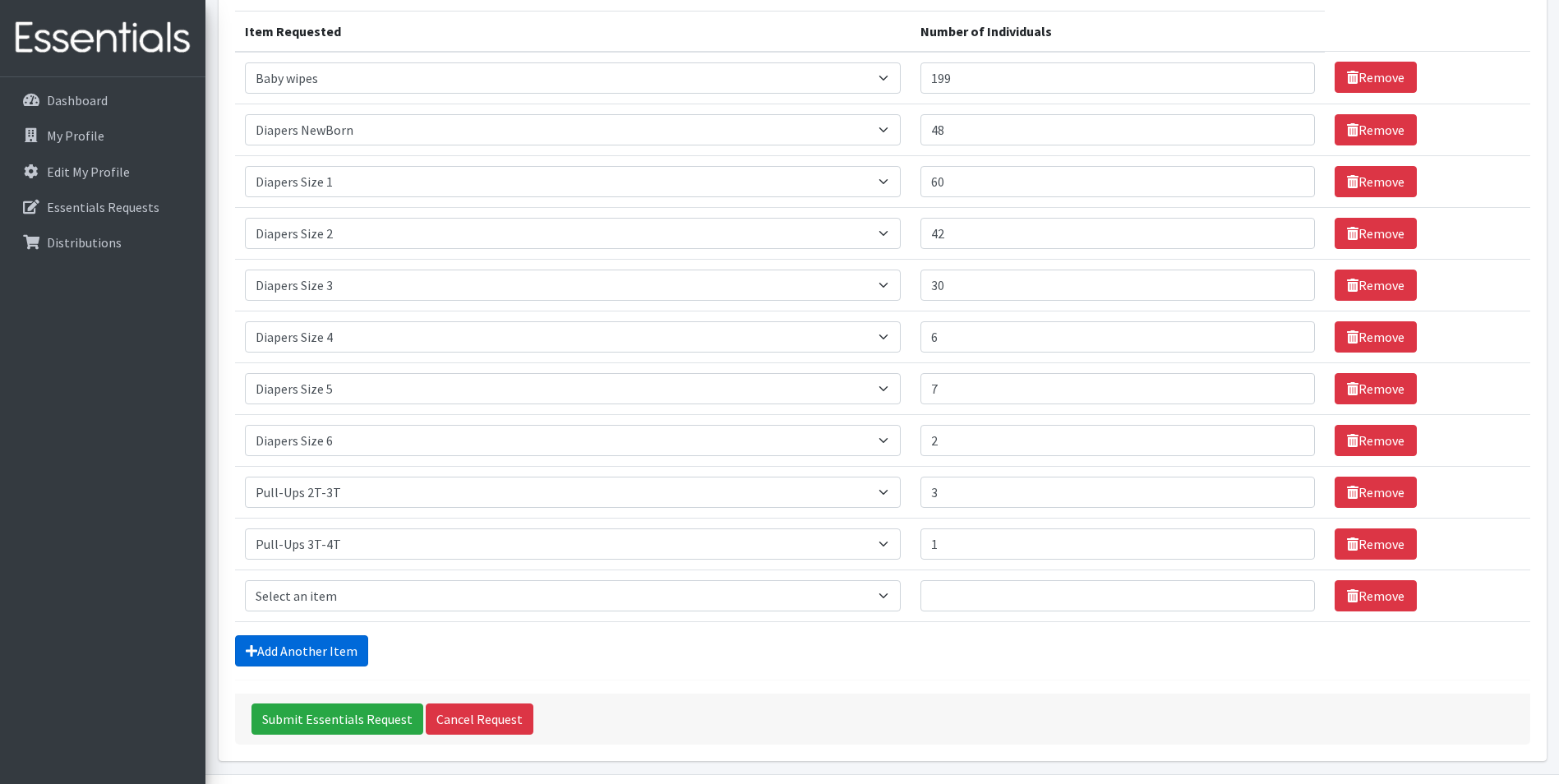
scroll to position [255, 0]
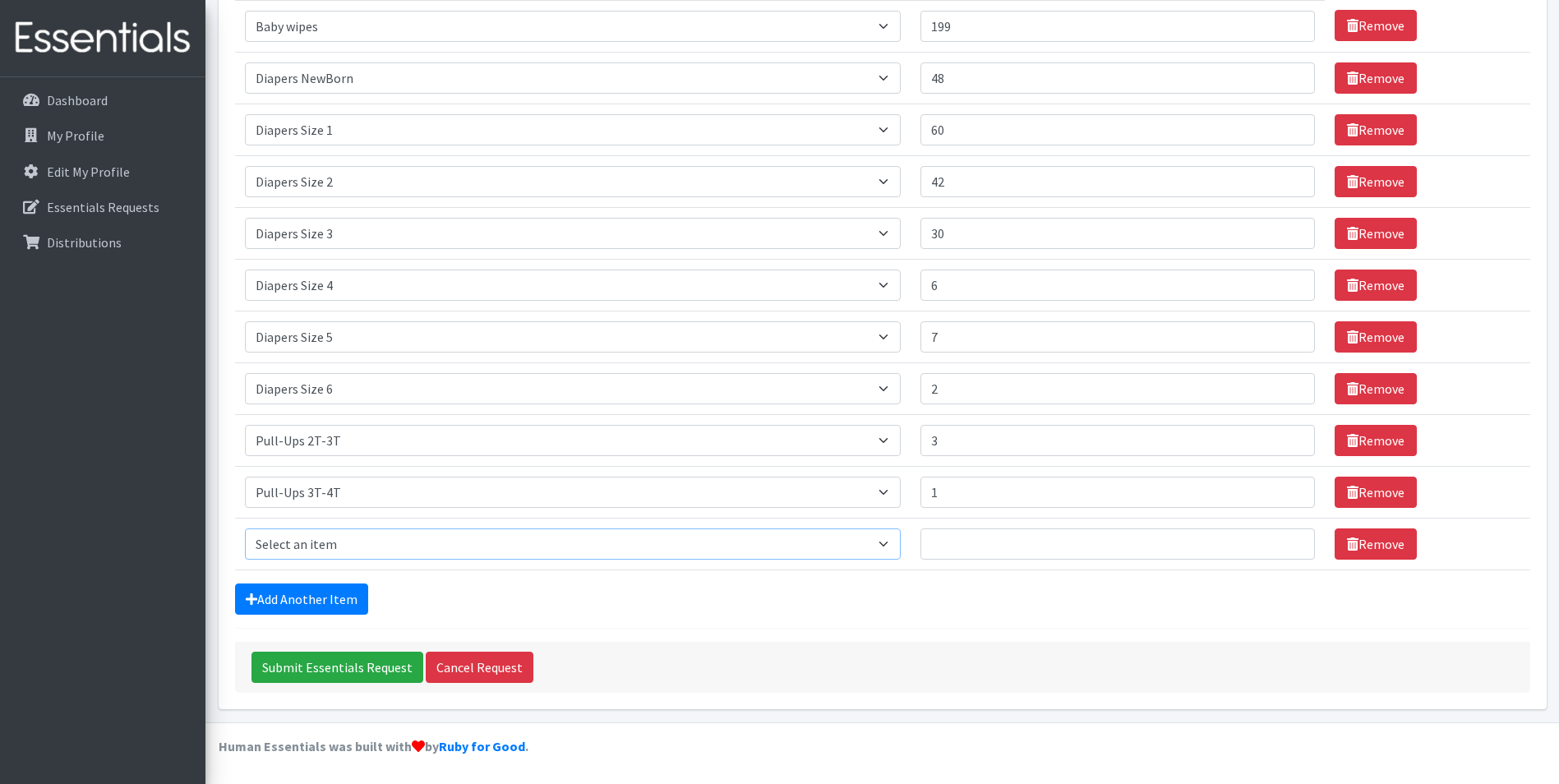
click at [892, 551] on select "Select an item # - Total number of kids being served with this order: Baby wipe…" at bounding box center [572, 544] width 655 height 32
select select "2675"
click at [320, 599] on link "Add Another Item" at bounding box center [302, 598] width 133 height 32
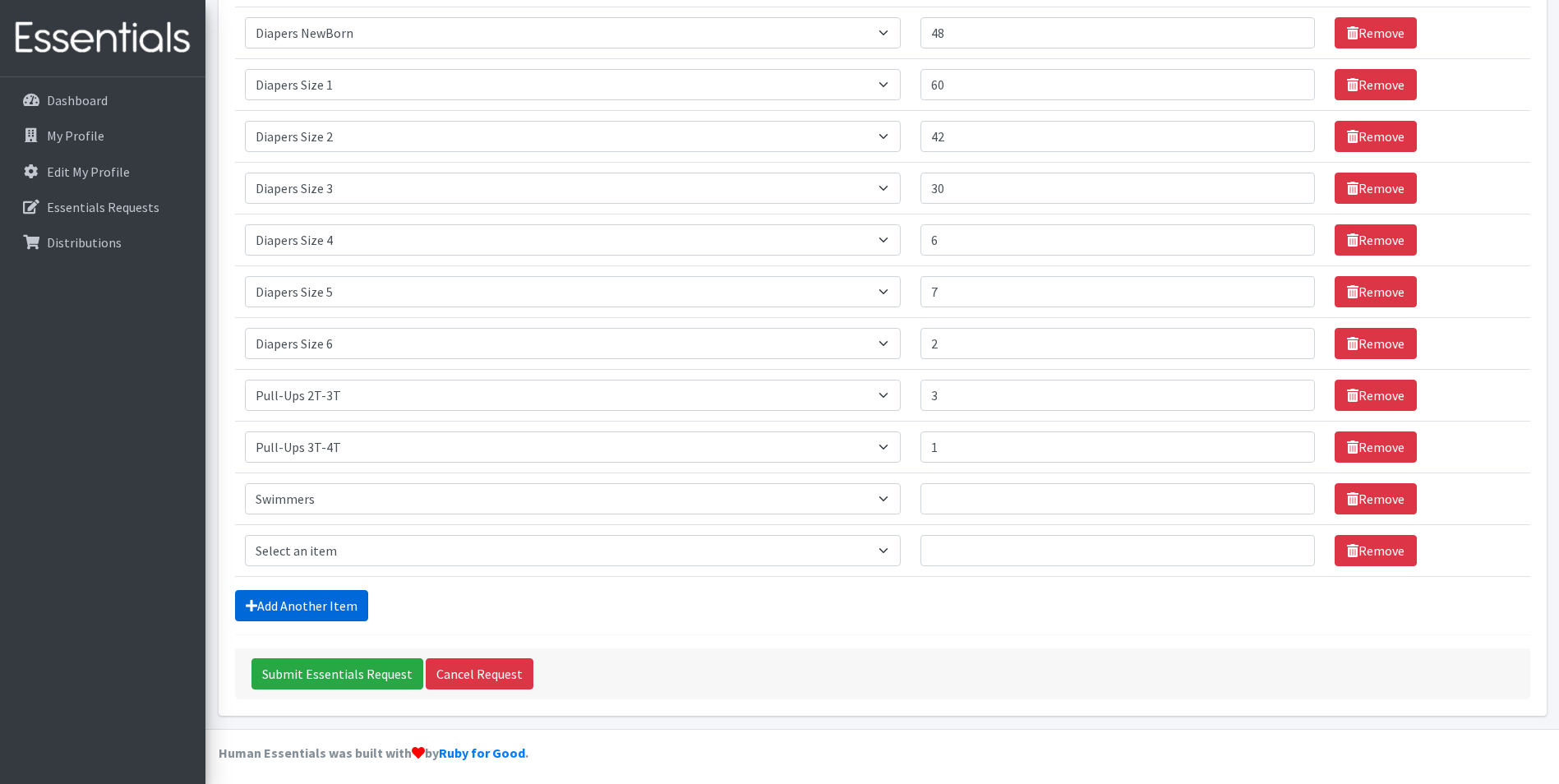
scroll to position [307, 0]
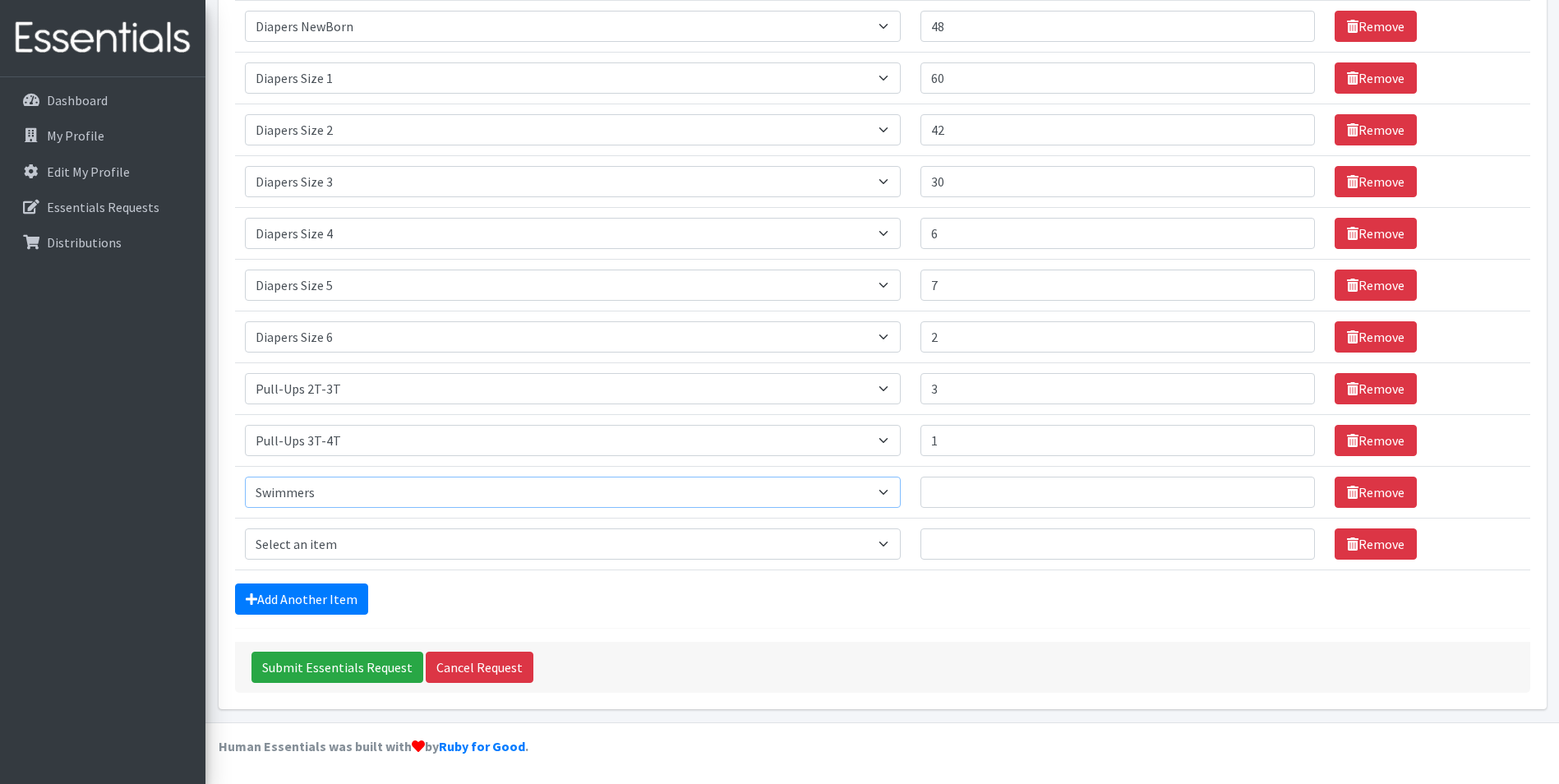
click at [895, 499] on select "Select an item # - Total number of kids being served with this order: Baby wipe…" at bounding box center [572, 492] width 655 height 32
click at [245, 476] on select "Select an item # - Total number of kids being served with this order: Baby wipe…" at bounding box center [572, 492] width 655 height 32
click at [1352, 494] on link "Remove" at bounding box center [1375, 492] width 82 height 32
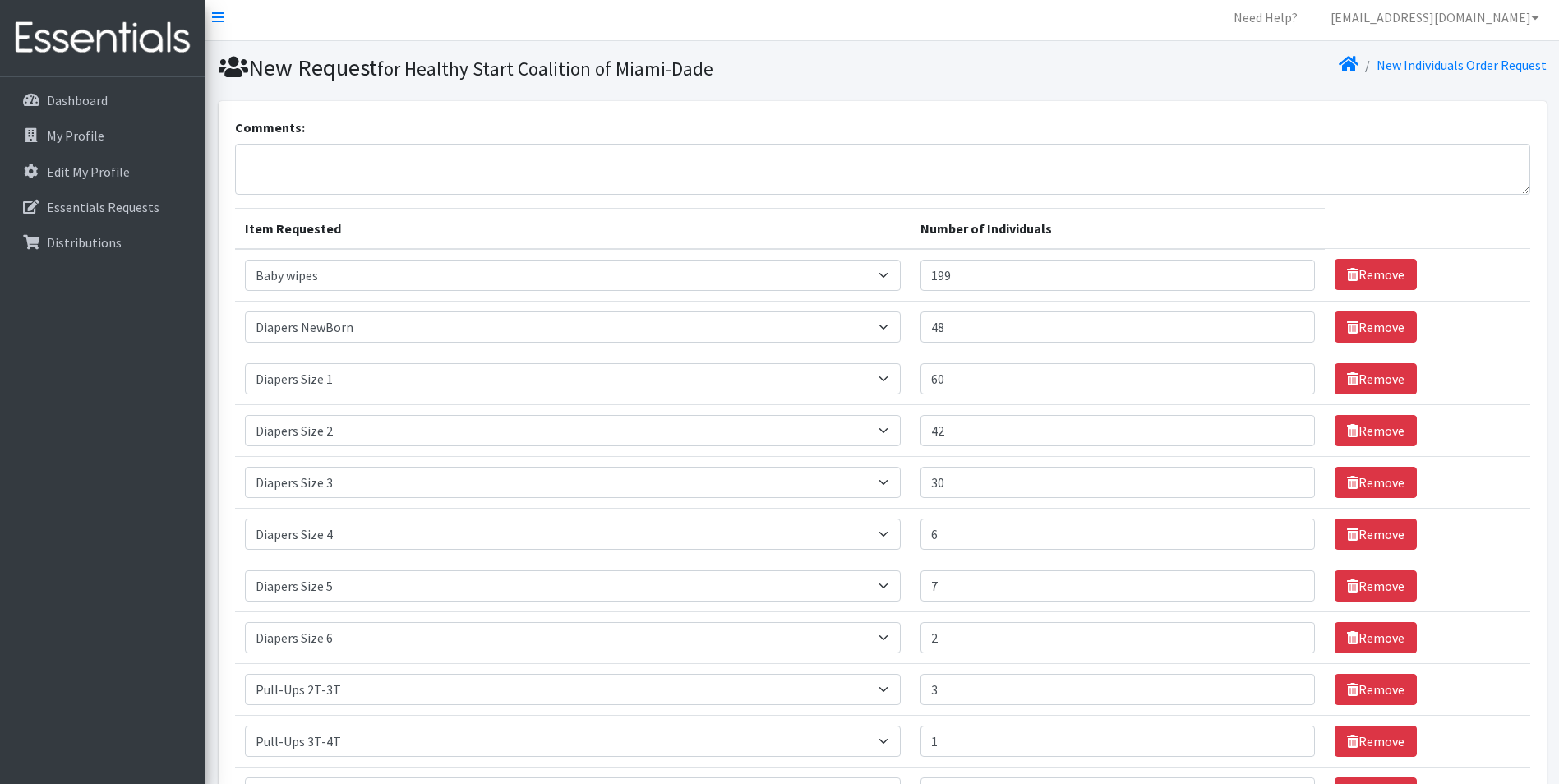
scroll to position [0, 0]
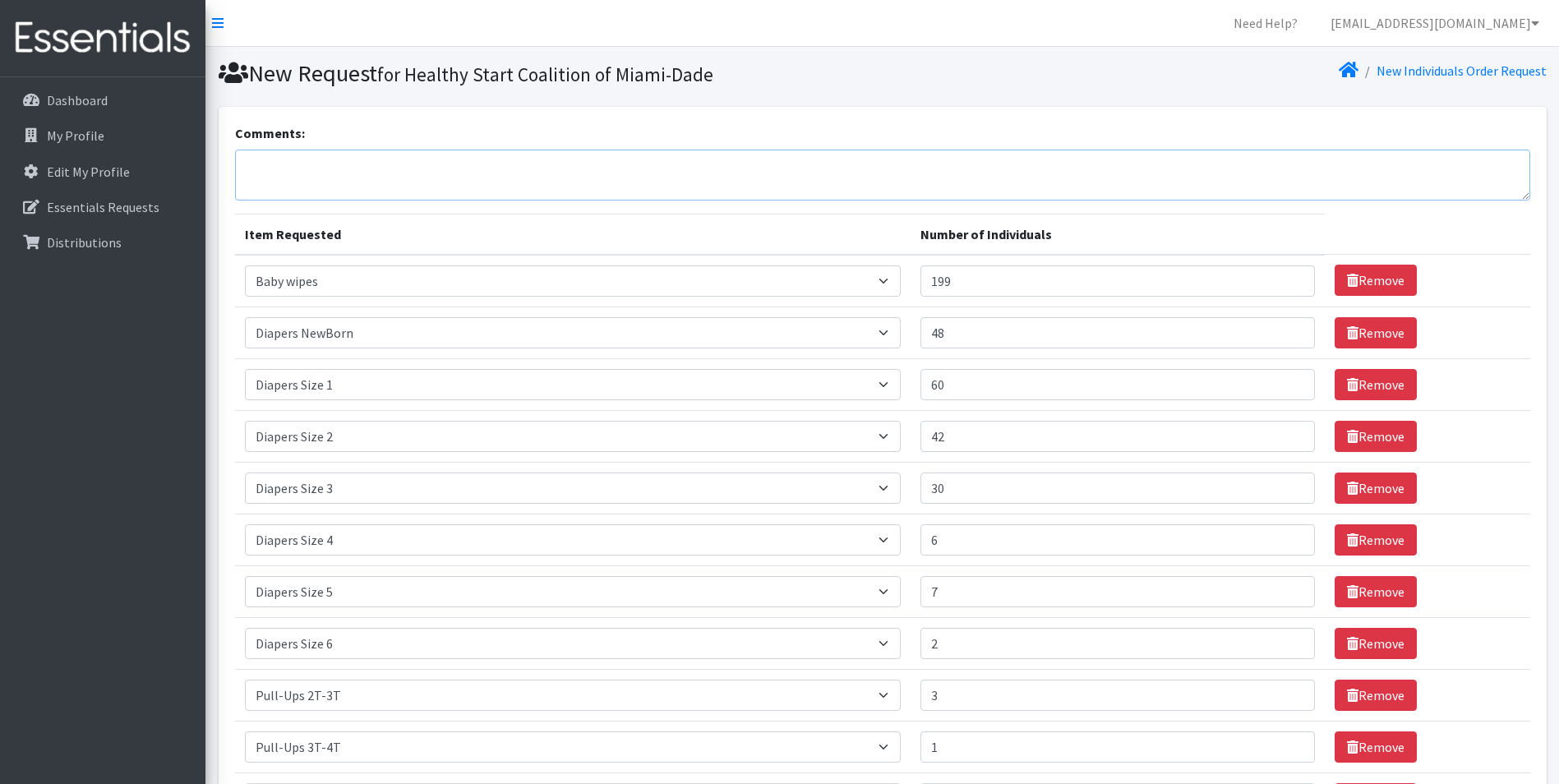
click at [299, 174] on textarea "Comments:" at bounding box center [882, 175] width 1295 height 51
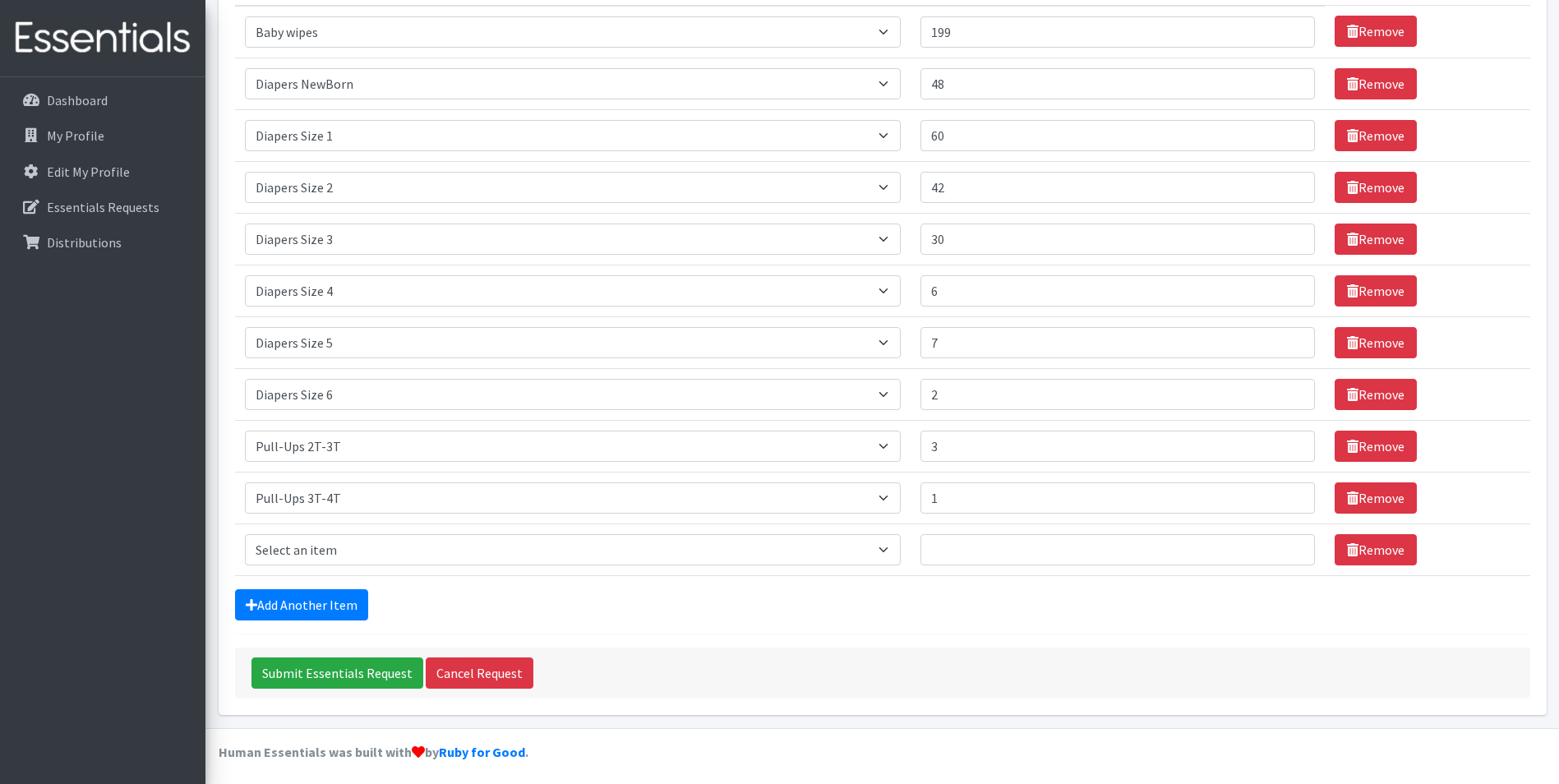
scroll to position [255, 0]
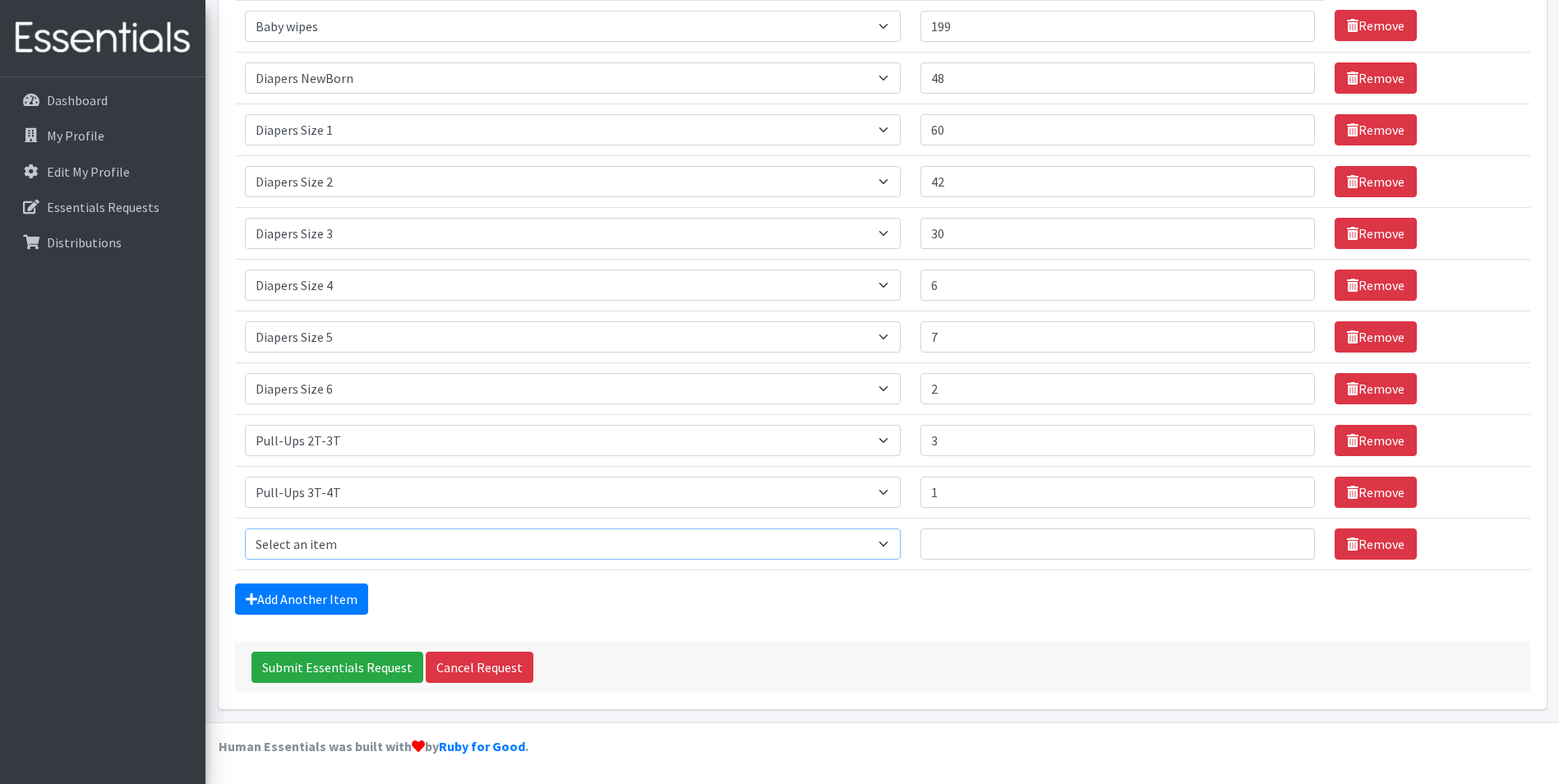
click at [896, 543] on select "Select an item # - Total number of kids being served with this order: Baby wipe…" at bounding box center [572, 544] width 655 height 32
select select "2675"
click at [245, 528] on select "Select an item # - Total number of kids being served with this order: Baby wipe…" at bounding box center [572, 544] width 655 height 32
click at [977, 543] on input "Number of Individuals" at bounding box center [1118, 544] width 396 height 32
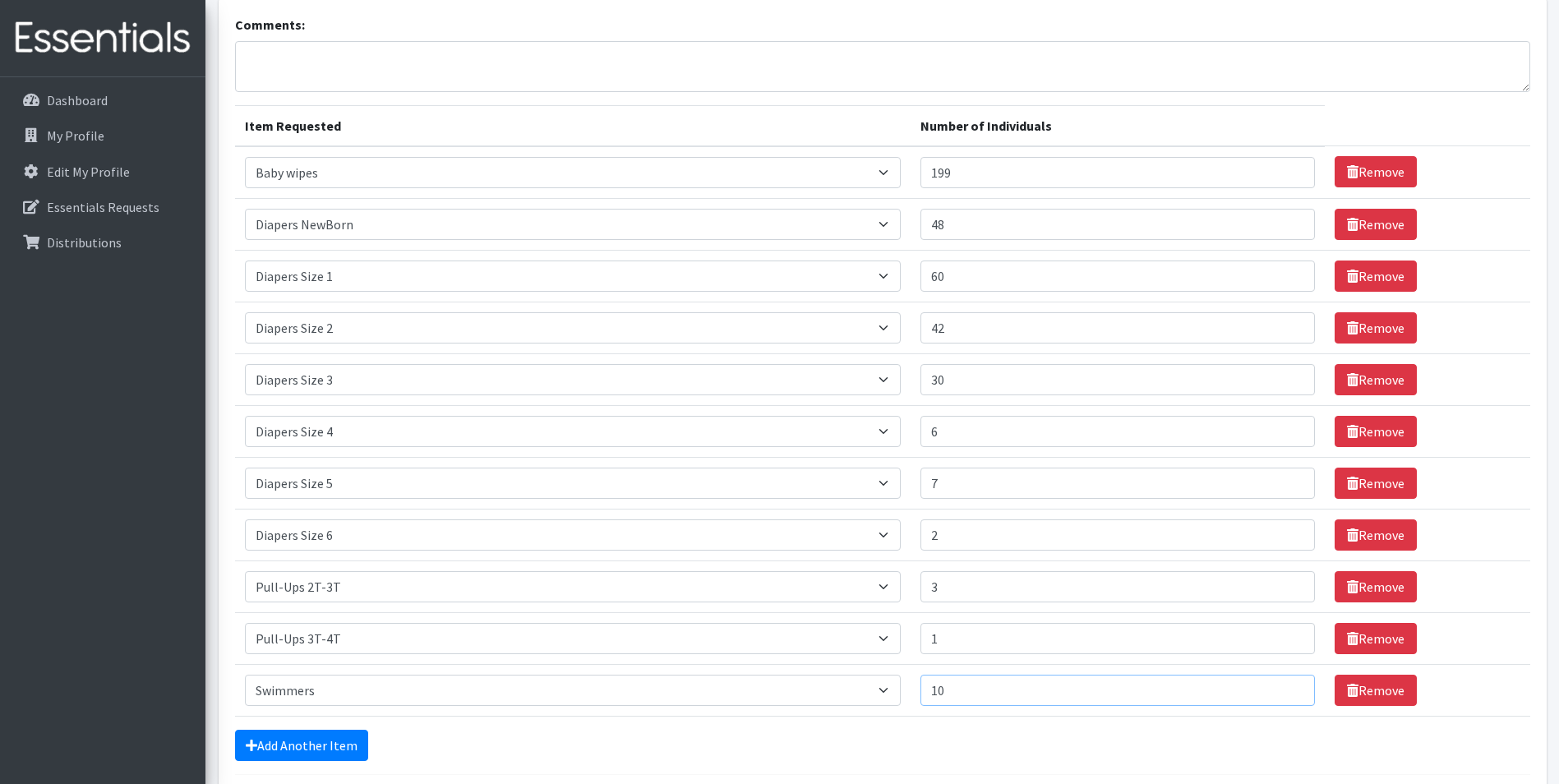
scroll to position [0, 0]
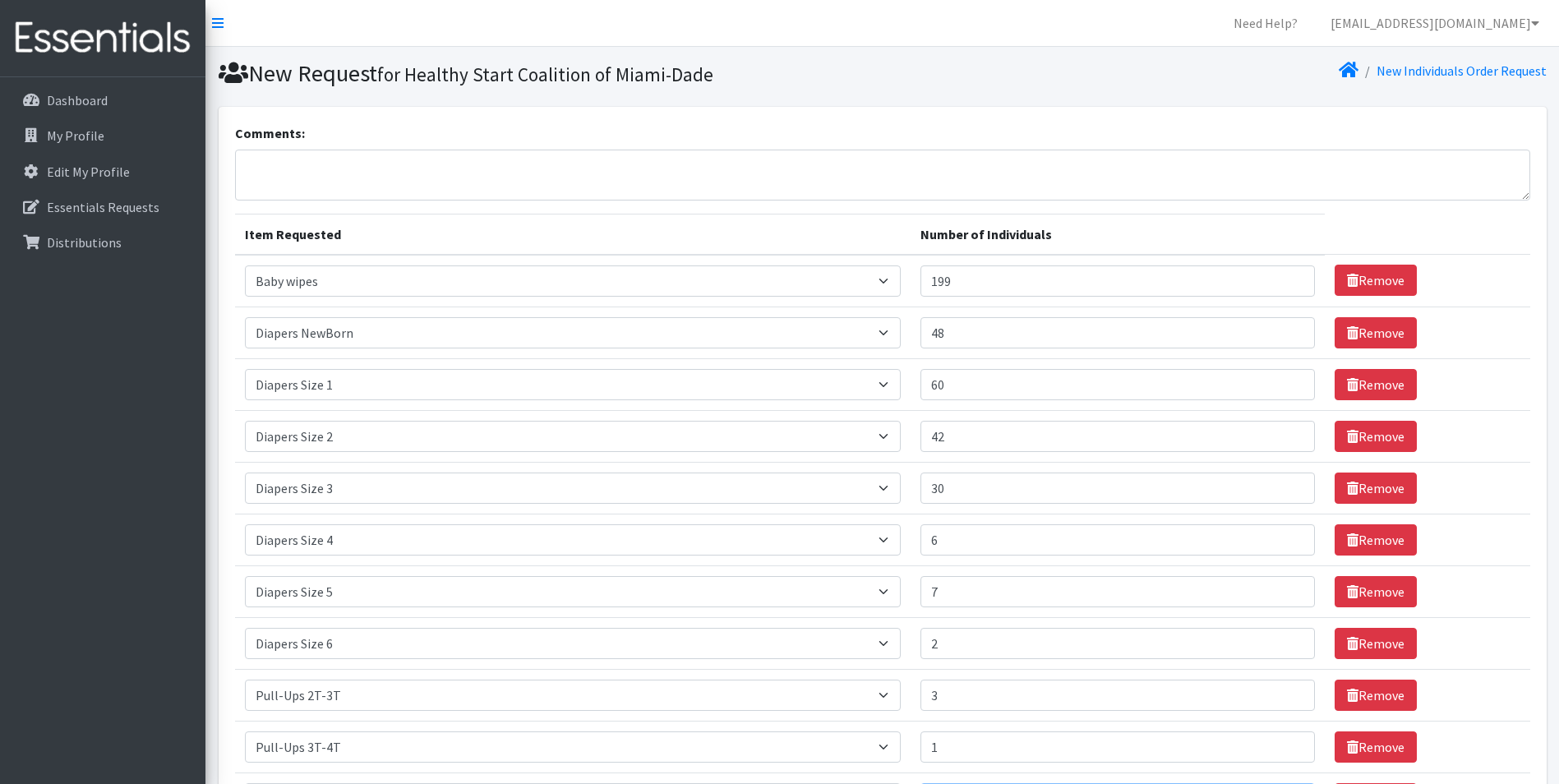
type input "10"
click at [290, 161] on textarea "Comments:" at bounding box center [882, 175] width 1295 height 51
click at [316, 187] on textarea "Good afternoon Miami Diaper Bank! As always, these items are so very much appre…" at bounding box center [882, 175] width 1295 height 51
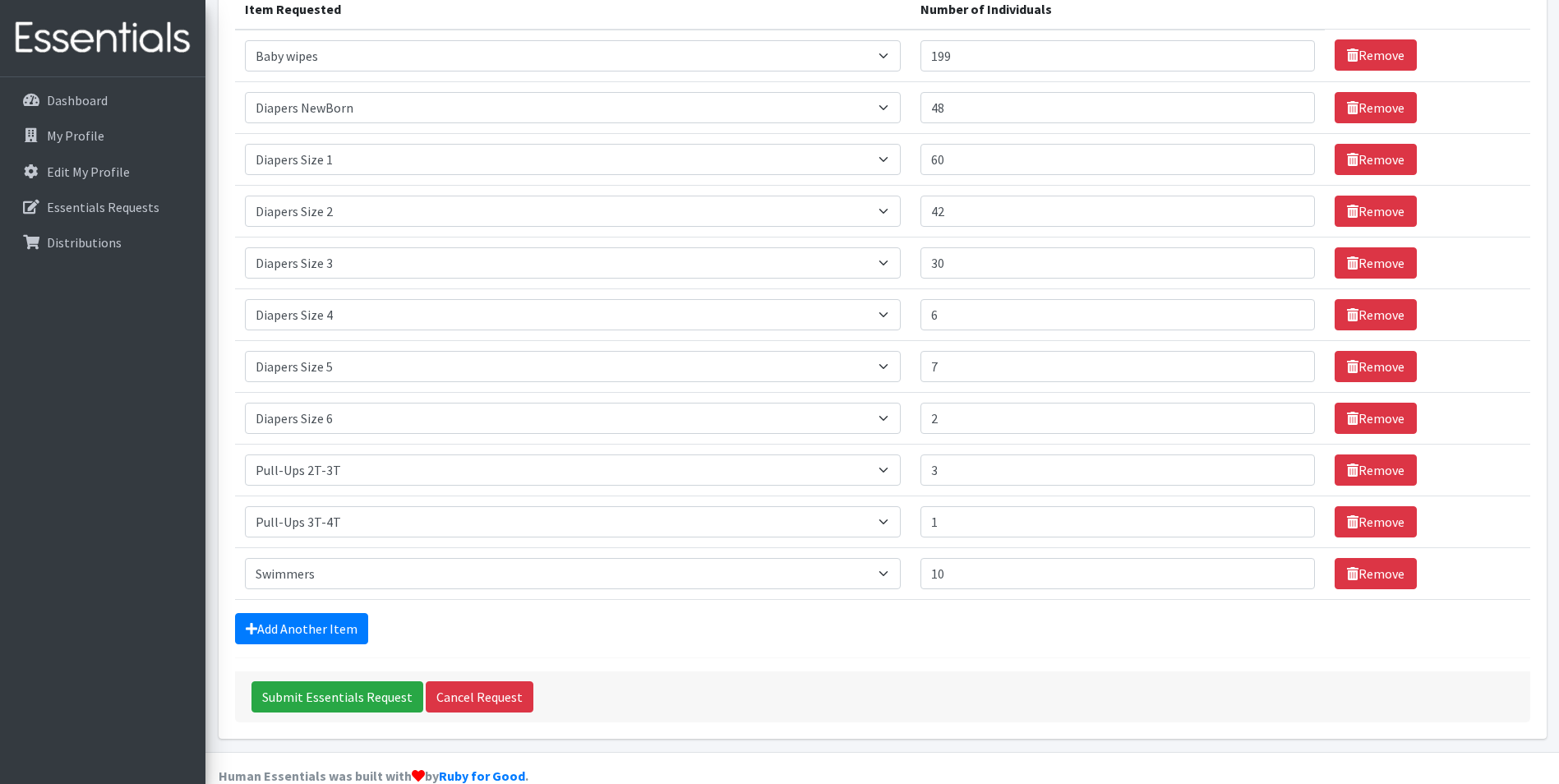
scroll to position [255, 0]
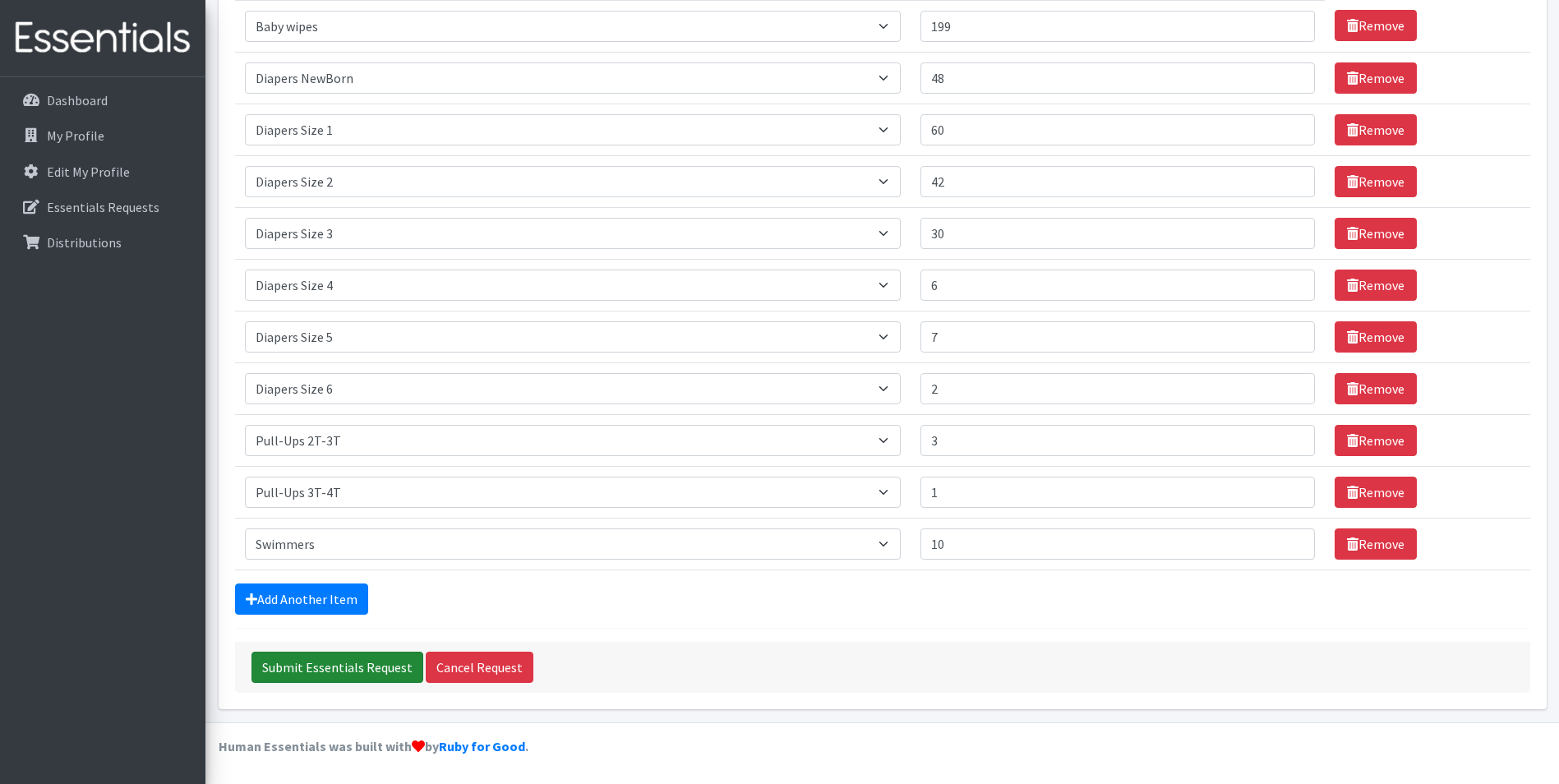
type textarea "Good afternoon Miami Diaper Bank! As always, these items are so very much appre…"
click at [336, 665] on input "Submit Essentials Request" at bounding box center [337, 666] width 171 height 32
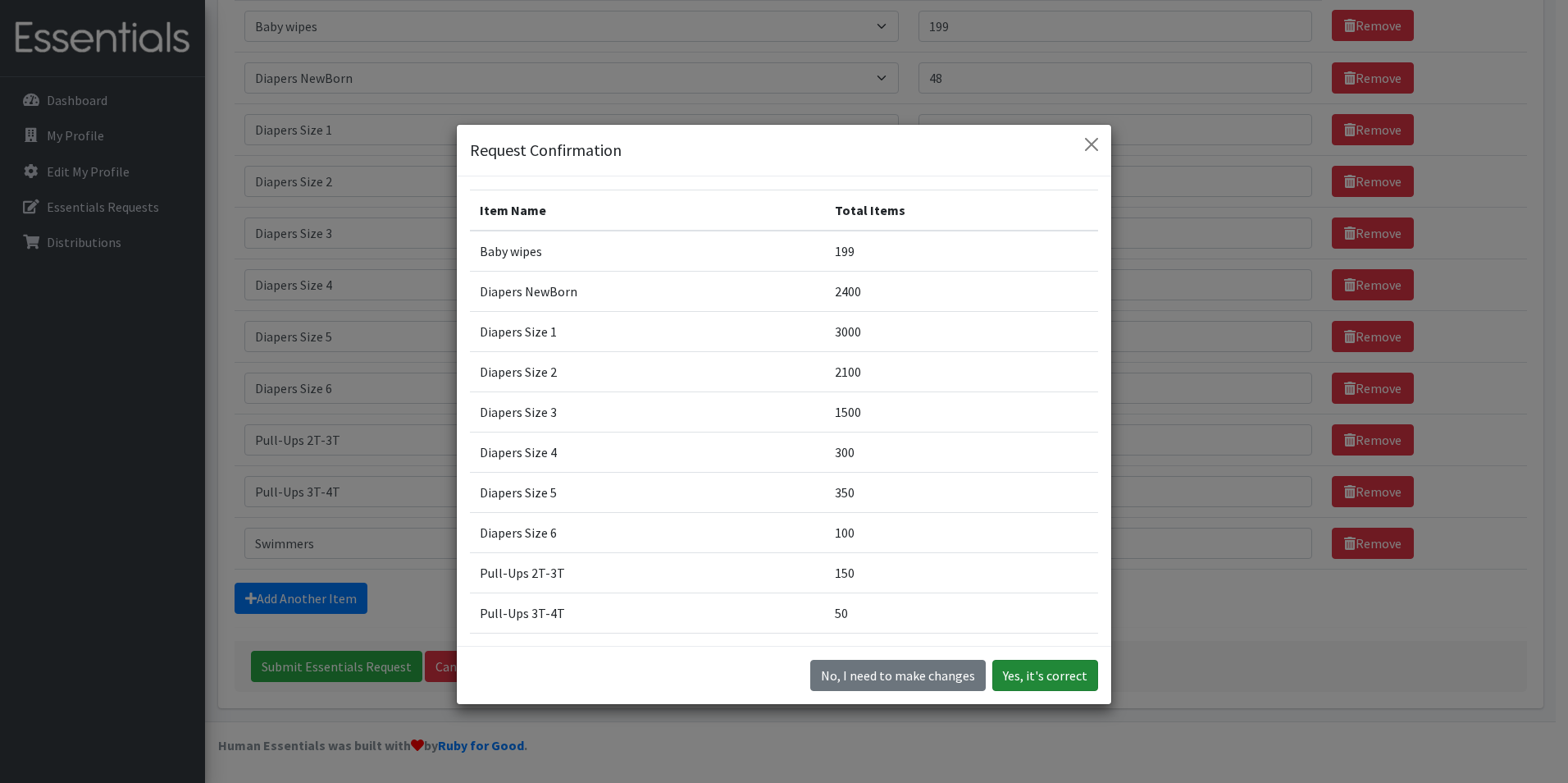
click at [1053, 675] on button "Yes, it's correct" at bounding box center [1045, 675] width 105 height 31
